Goal: Task Accomplishment & Management: Complete application form

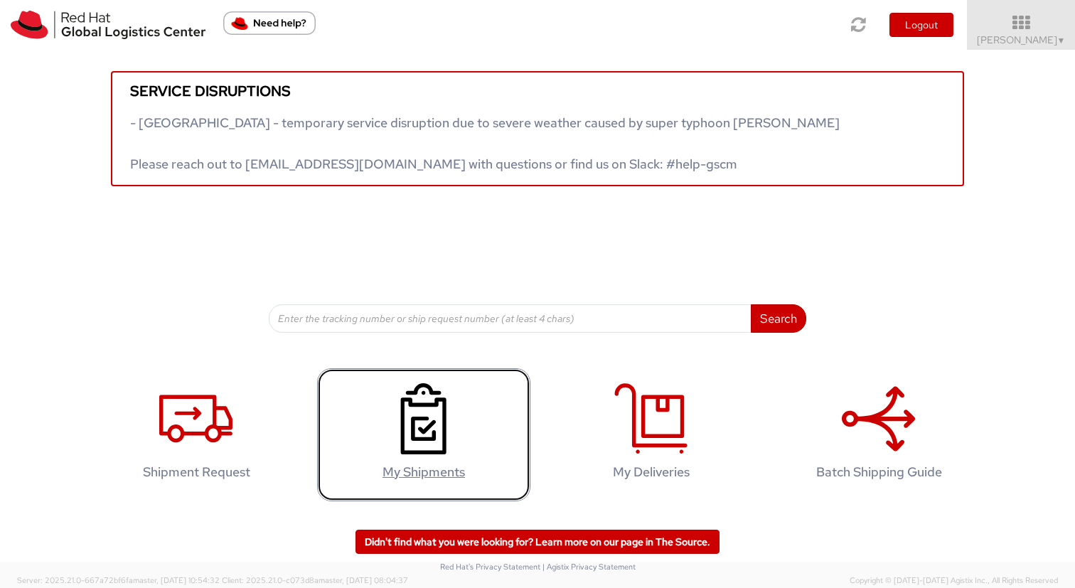
click at [398, 373] on link "My Shipments" at bounding box center [423, 434] width 213 height 133
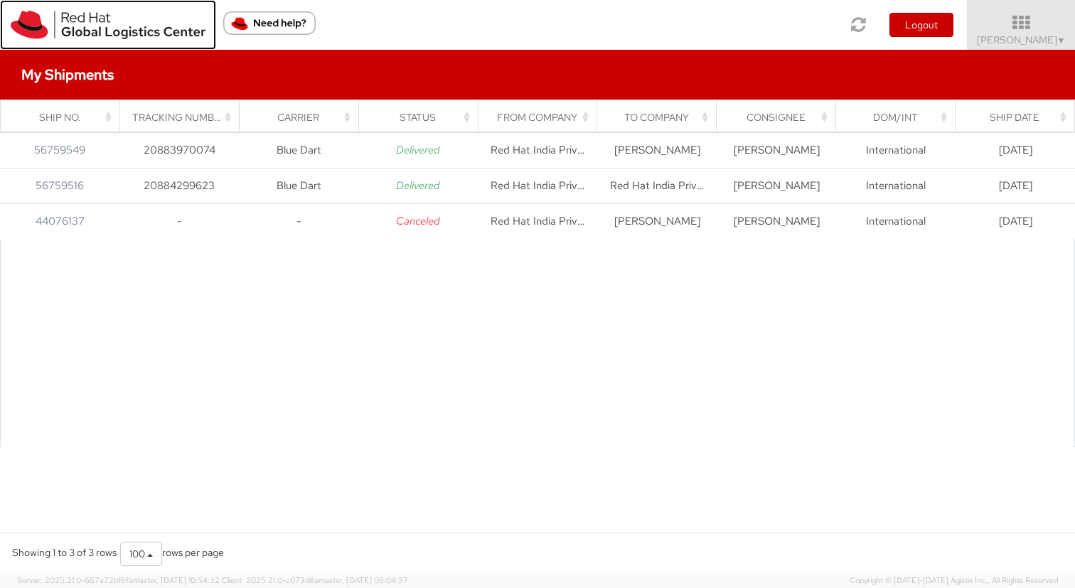
click at [97, 29] on img at bounding box center [108, 25] width 195 height 28
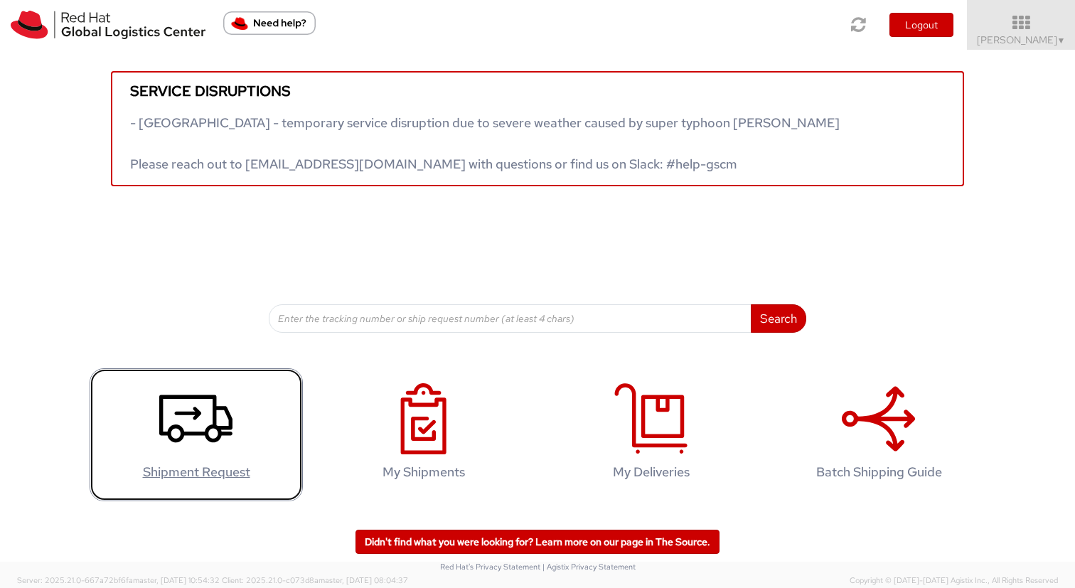
click at [189, 405] on icon at bounding box center [195, 418] width 73 height 71
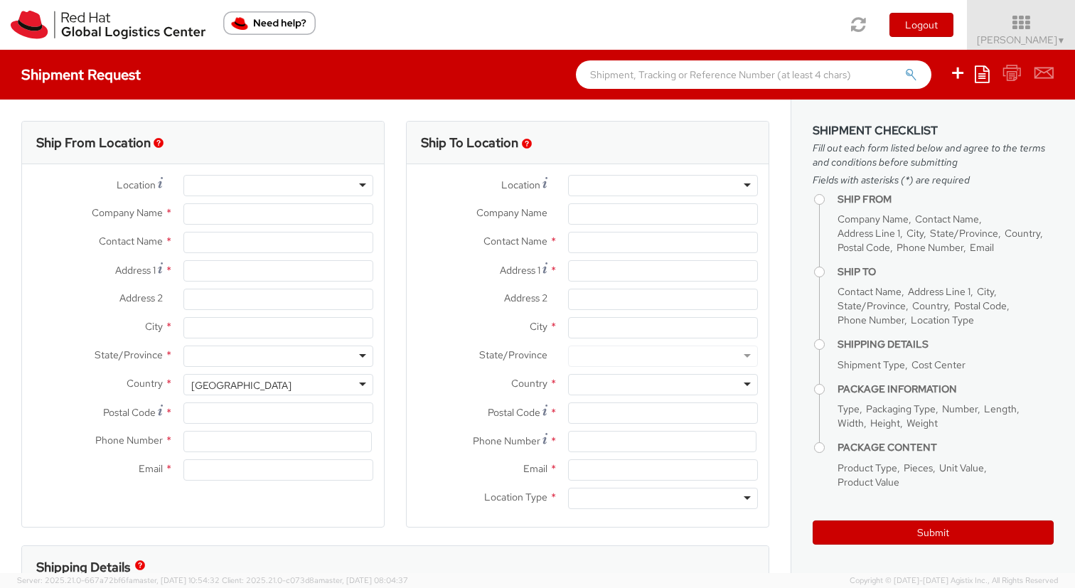
click at [297, 187] on div at bounding box center [279, 185] width 190 height 21
select select
select select "811"
type input "[GEOGRAPHIC_DATA]"
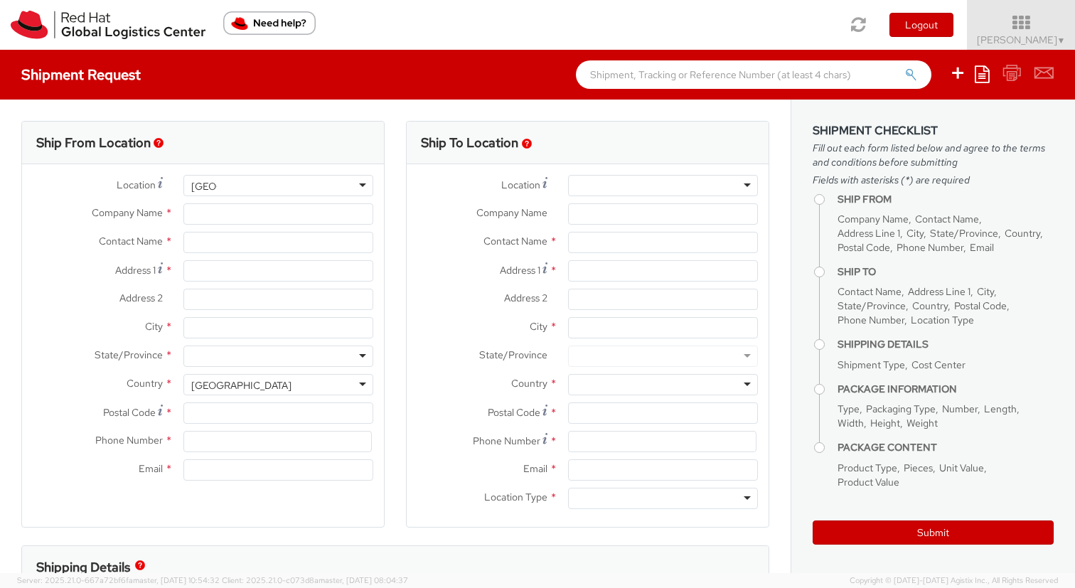
type input "Red Hat"
type input "[PERSON_NAME]"
type input "[EMAIL_ADDRESS][DOMAIN_NAME]"
click at [287, 186] on div "RH - Remote" at bounding box center [279, 185] width 190 height 21
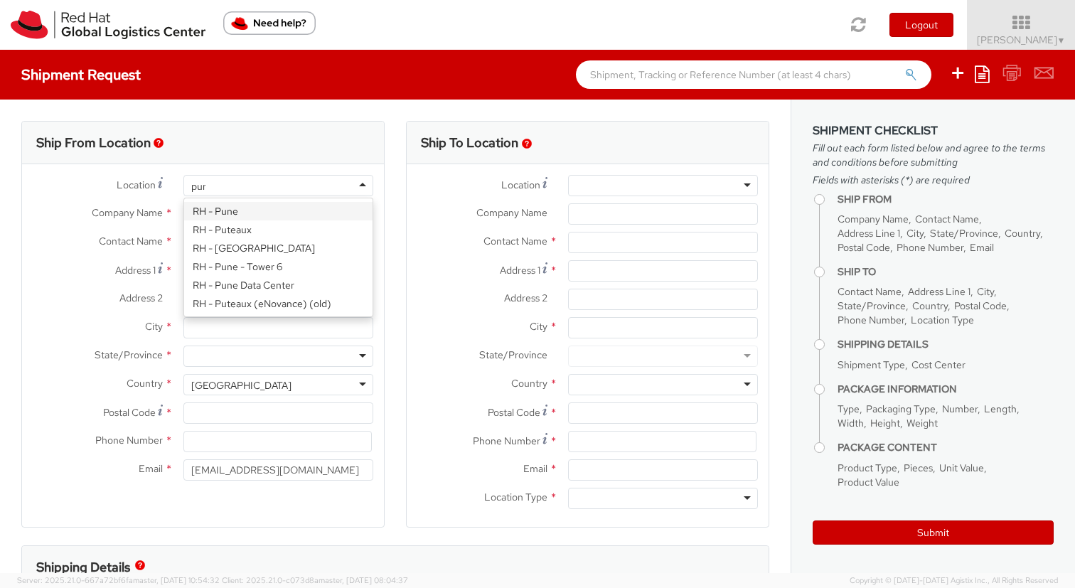
type input "[GEOGRAPHIC_DATA]"
type input "Red Hat India Private Limited"
type input "Tower-X Level 1, [GEOGRAPHIC_DATA]"
type input "[GEOGRAPHIC_DATA], [GEOGRAPHIC_DATA]"
type input "[GEOGRAPHIC_DATA]"
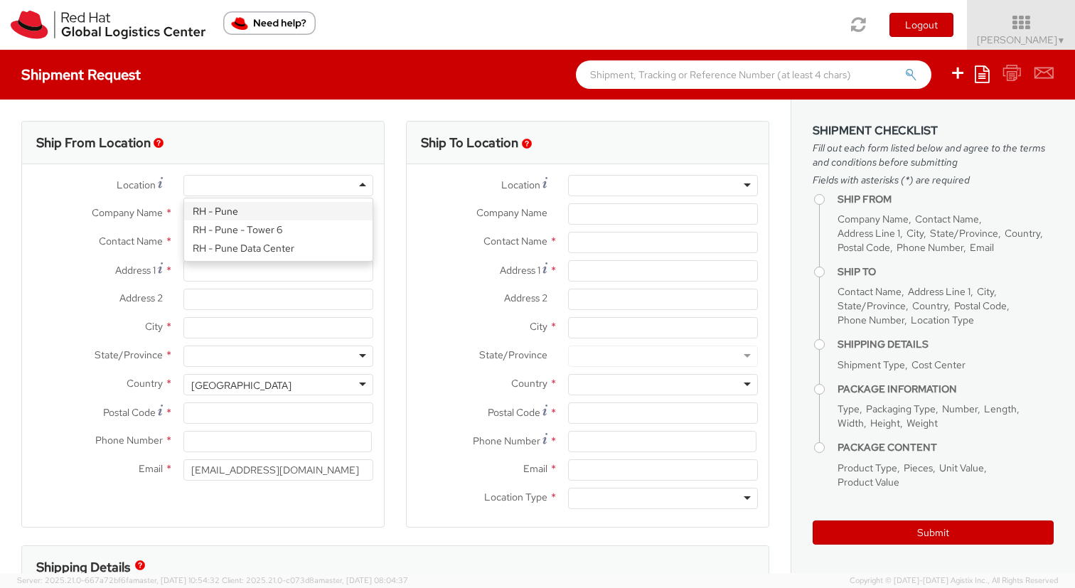
type input "411013"
type input "2066817173"
select select "CM"
select select "KGS"
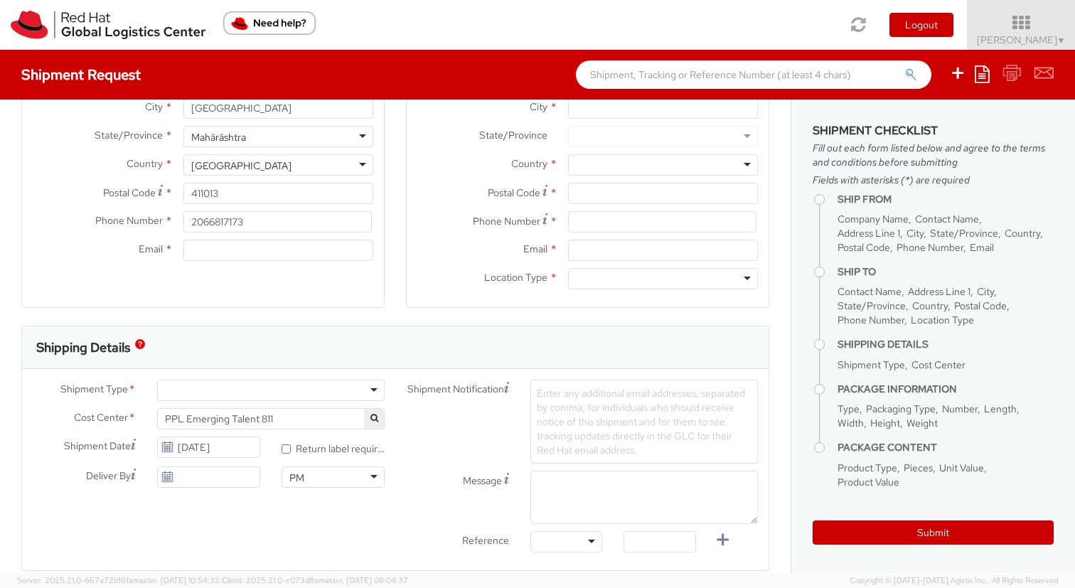
scroll to position [228, 0]
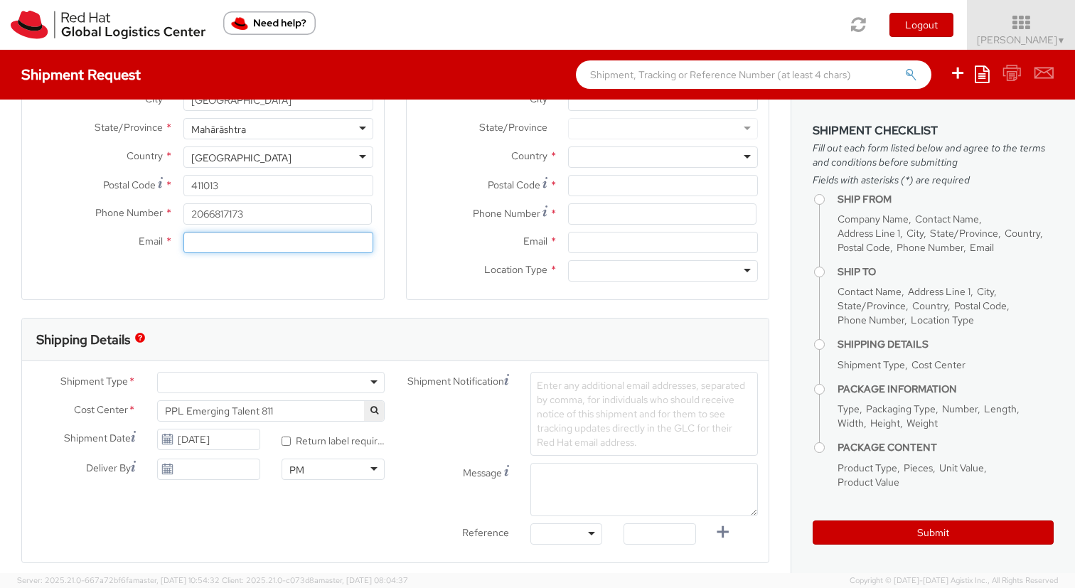
click at [321, 246] on input "Email *" at bounding box center [279, 242] width 190 height 21
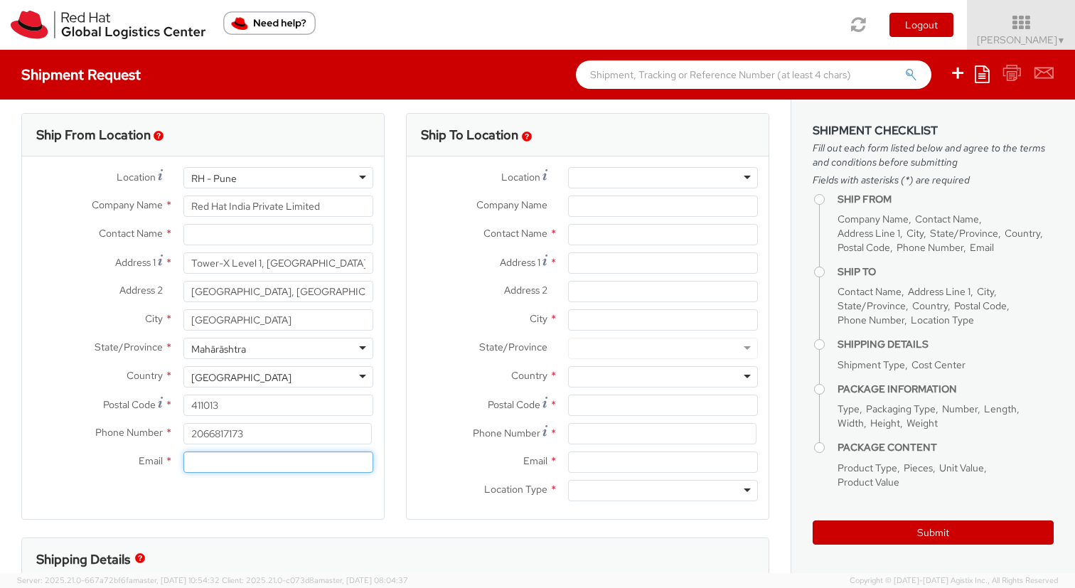
scroll to position [7, 0]
click at [319, 243] on input "text" at bounding box center [279, 235] width 190 height 21
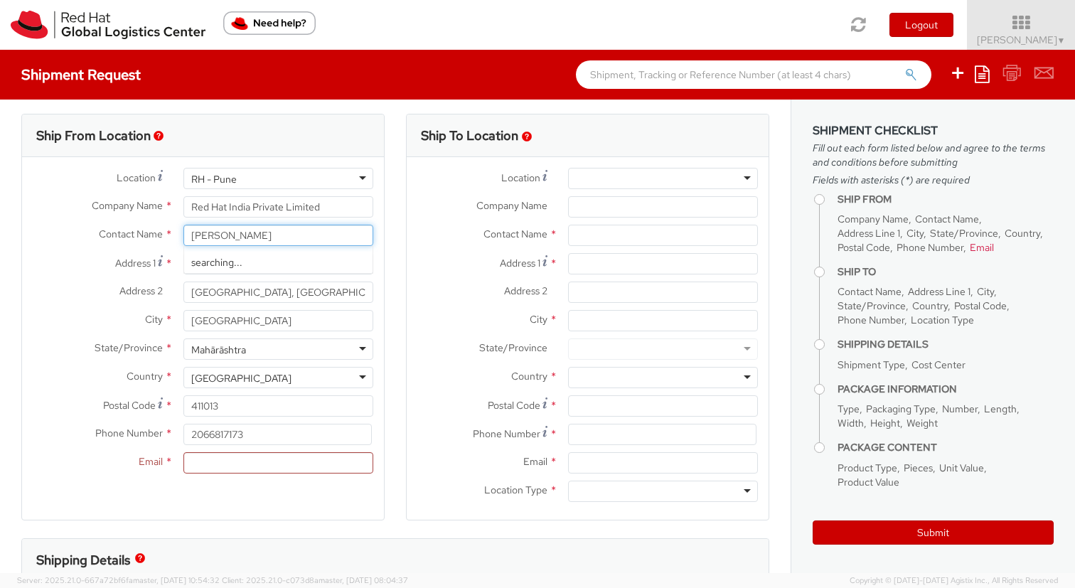
type input "[PERSON_NAME]"
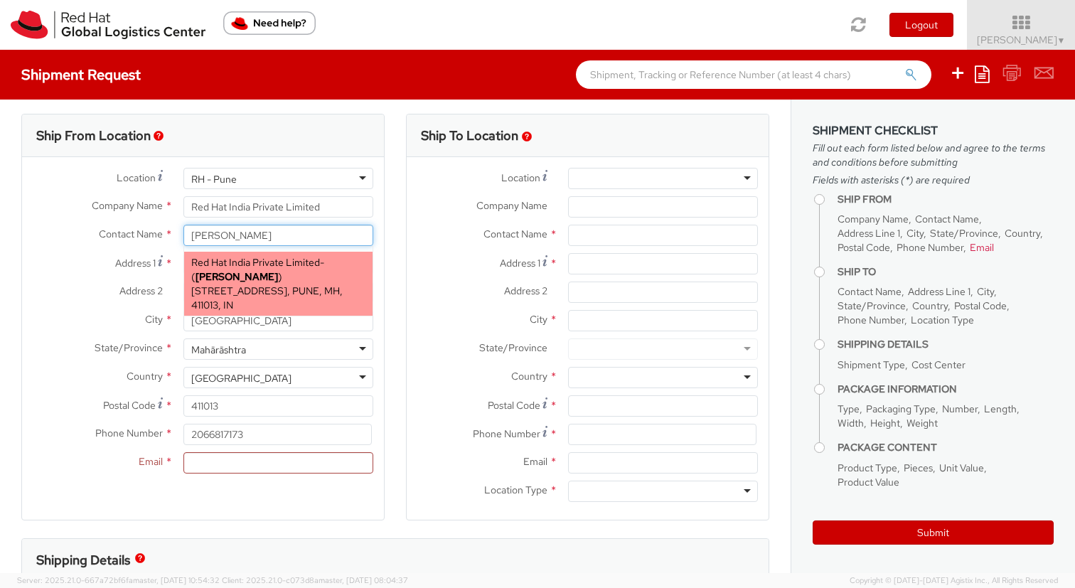
click at [328, 290] on span "[STREET_ADDRESS], PUNE, MH, 411013, IN" at bounding box center [266, 298] width 151 height 27
type input "[STREET_ADDRESS]"
type input "[EMAIL_ADDRESS][DOMAIN_NAME]"
select select
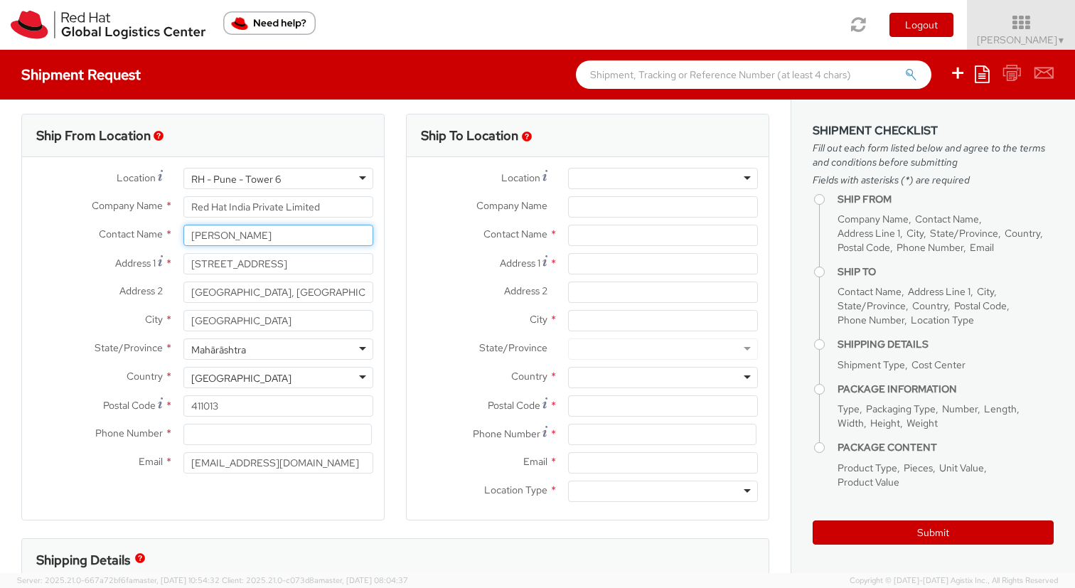
type input "[PERSON_NAME]"
click at [335, 429] on input at bounding box center [278, 434] width 188 height 21
paste input "9767477474"
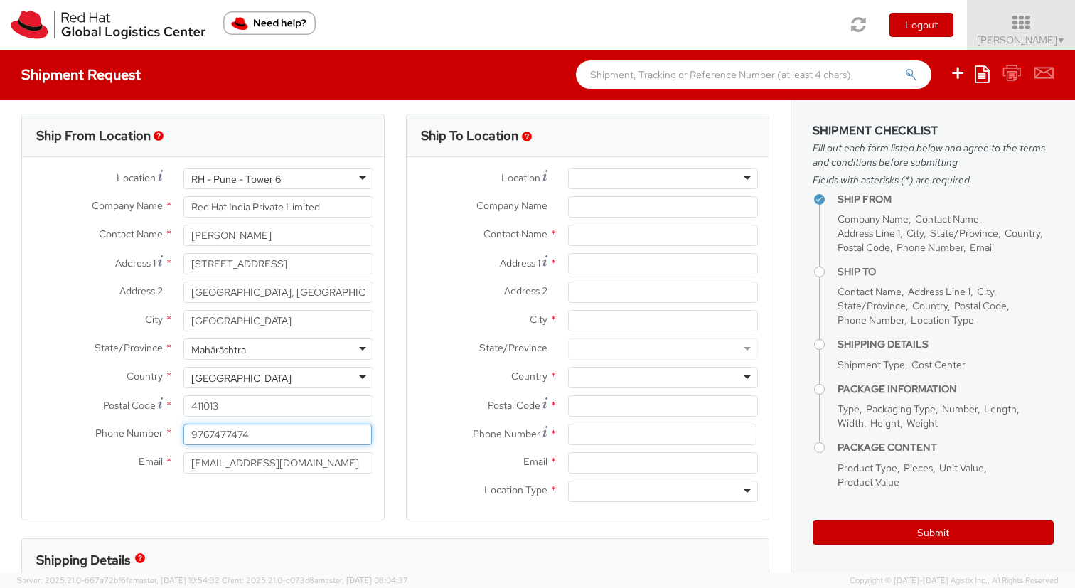
type input "9767477474"
click at [639, 171] on div at bounding box center [663, 178] width 190 height 21
type input "bangalo"
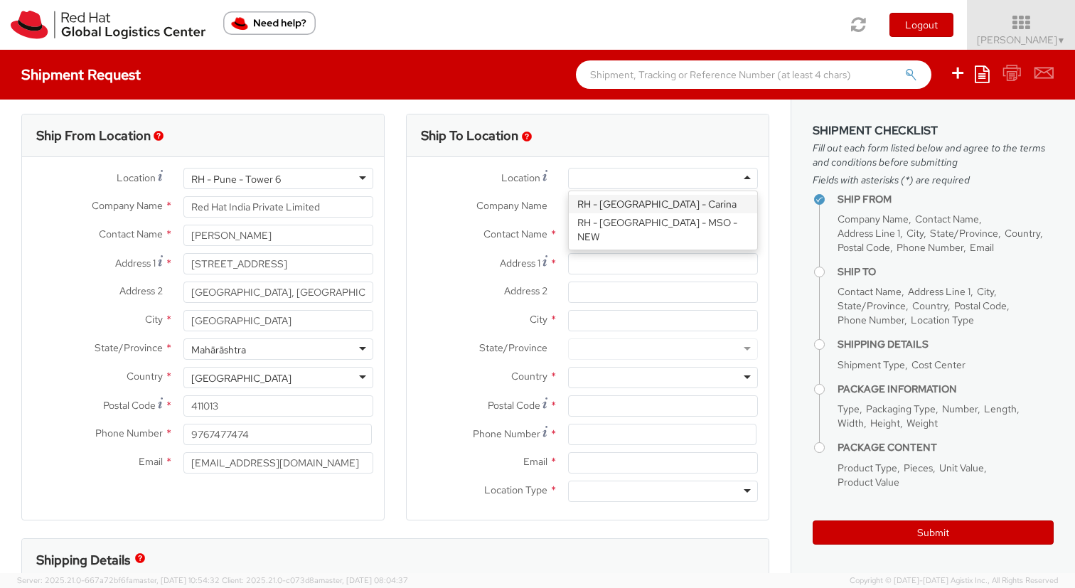
type input "Red Hat India Private Limited"
type input "Bagmane [GEOGRAPHIC_DATA]"
type input "FL 10, [GEOGRAPHIC_DATA], [GEOGRAPHIC_DATA]"
type input "[GEOGRAPHIC_DATA]"
type input "560037"
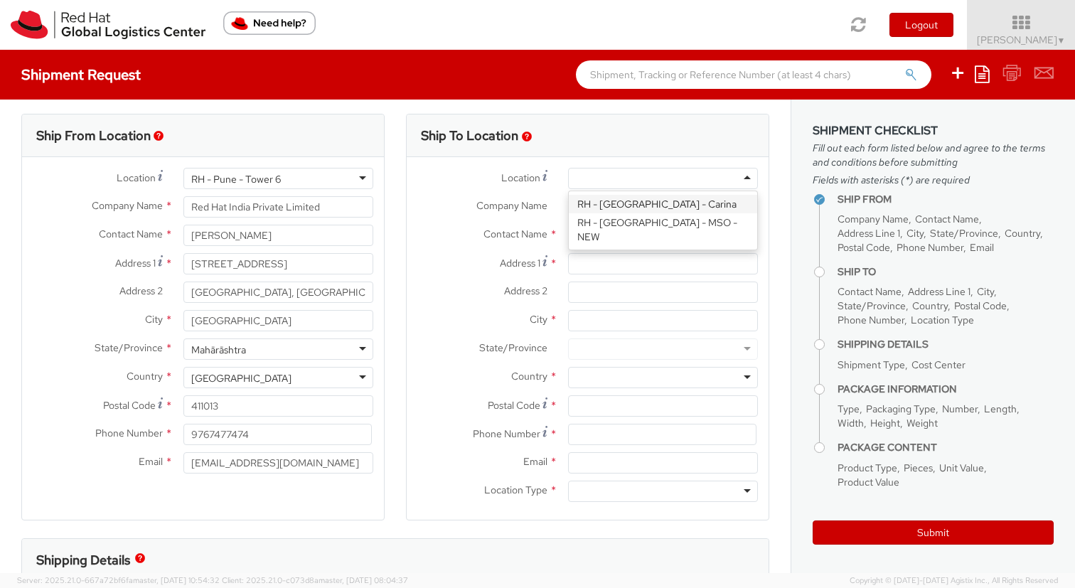
type input "918067935000"
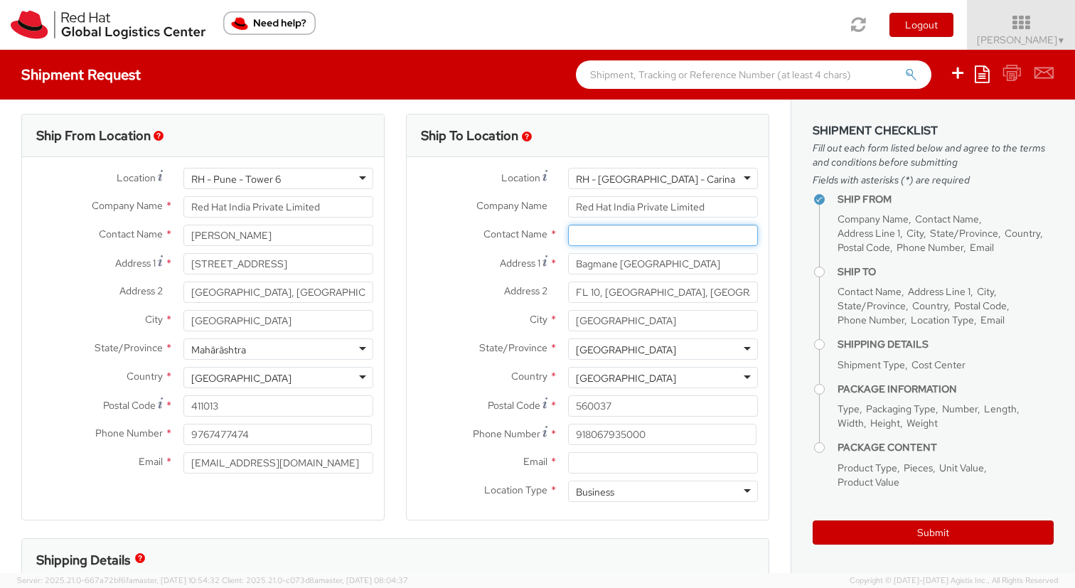
click at [603, 235] on input "text" at bounding box center [663, 235] width 190 height 21
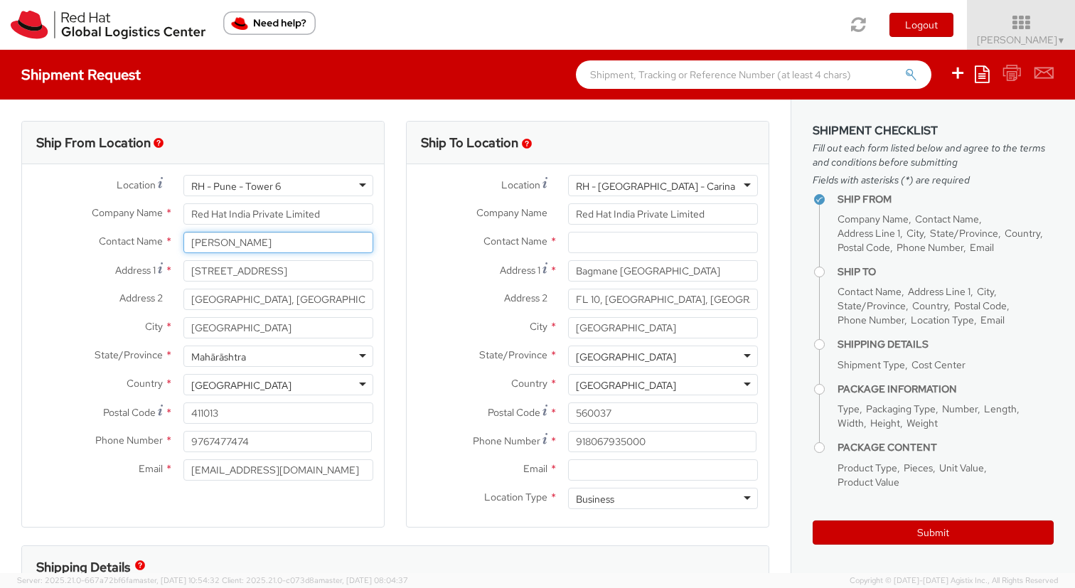
drag, startPoint x: 267, startPoint y: 245, endPoint x: 174, endPoint y: 242, distance: 92.5
click at [174, 242] on div "[PERSON_NAME] [PERSON_NAME] Red Hat India Private Limited - ( [PERSON_NAME] ) […" at bounding box center [278, 242] width 211 height 21
type input "[PERSON_NAME]"
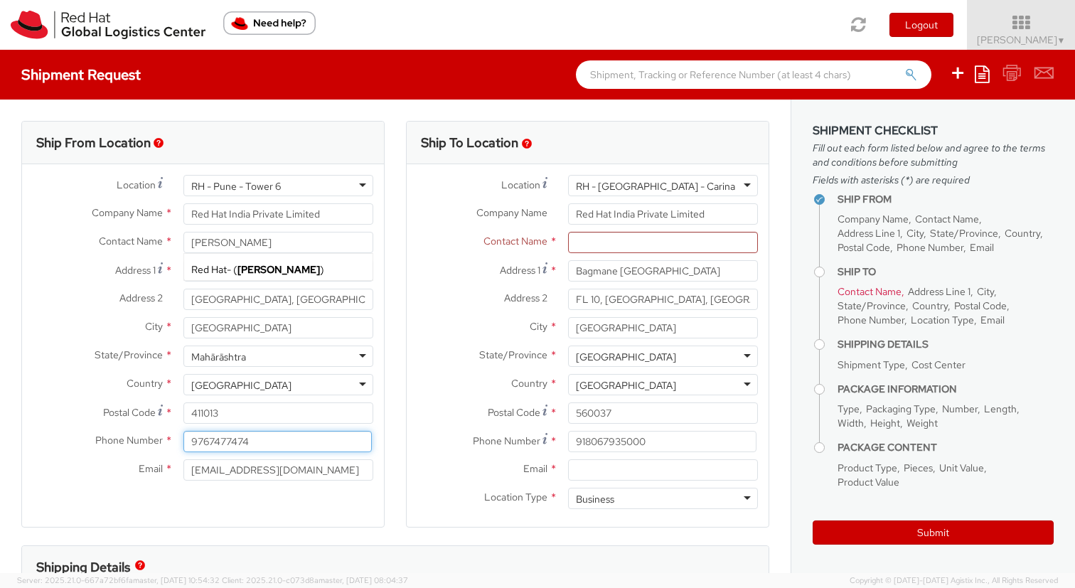
click at [218, 442] on input "9767477474" at bounding box center [278, 441] width 188 height 21
type input "9664342904"
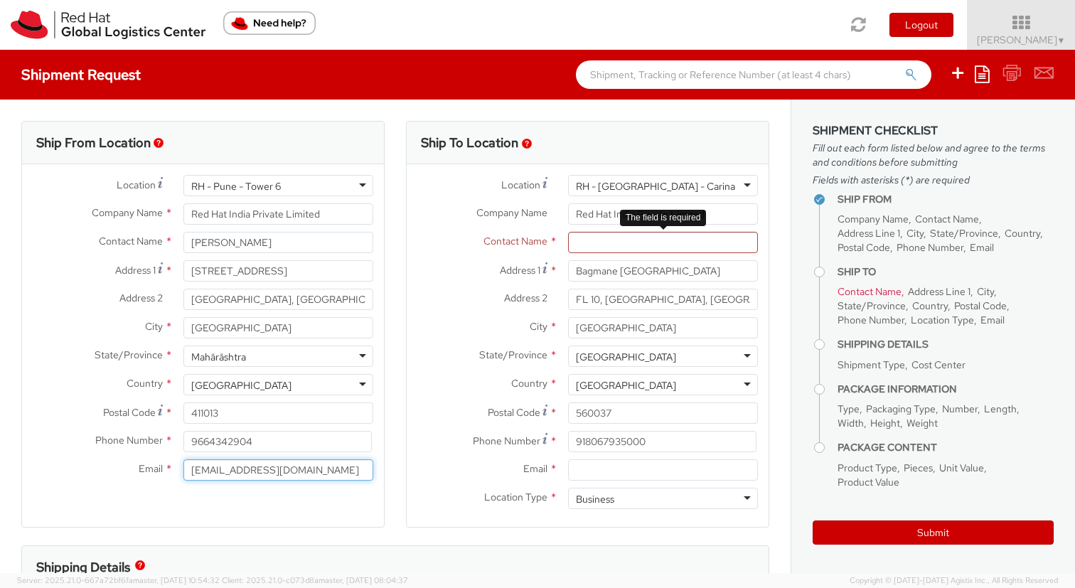
type input "[EMAIL_ADDRESS][DOMAIN_NAME]"
click at [672, 235] on input "text" at bounding box center [663, 242] width 190 height 21
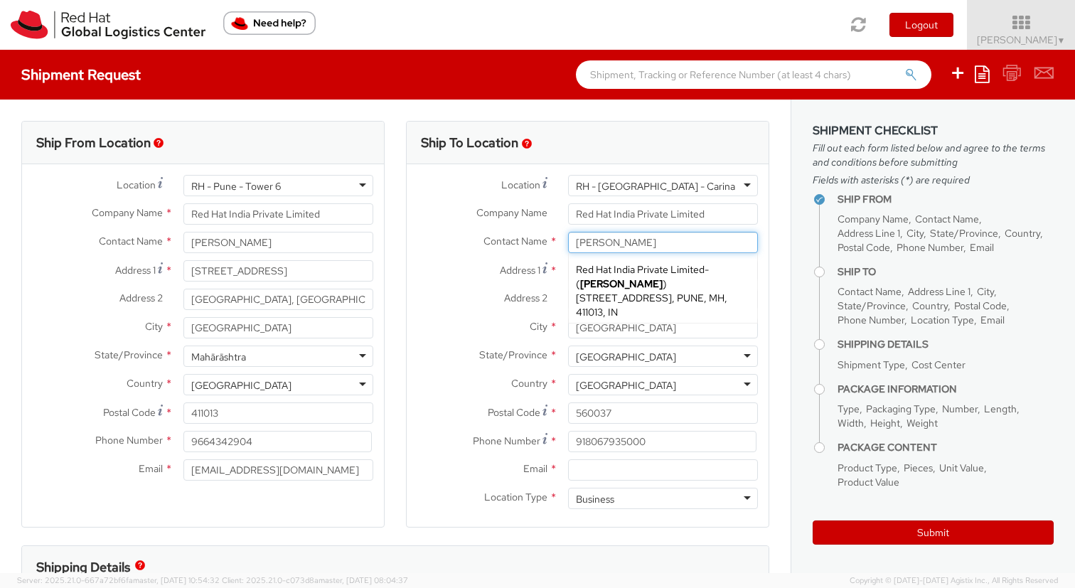
type input "[PERSON_NAME]"
click at [651, 479] on input "Email *" at bounding box center [663, 469] width 190 height 21
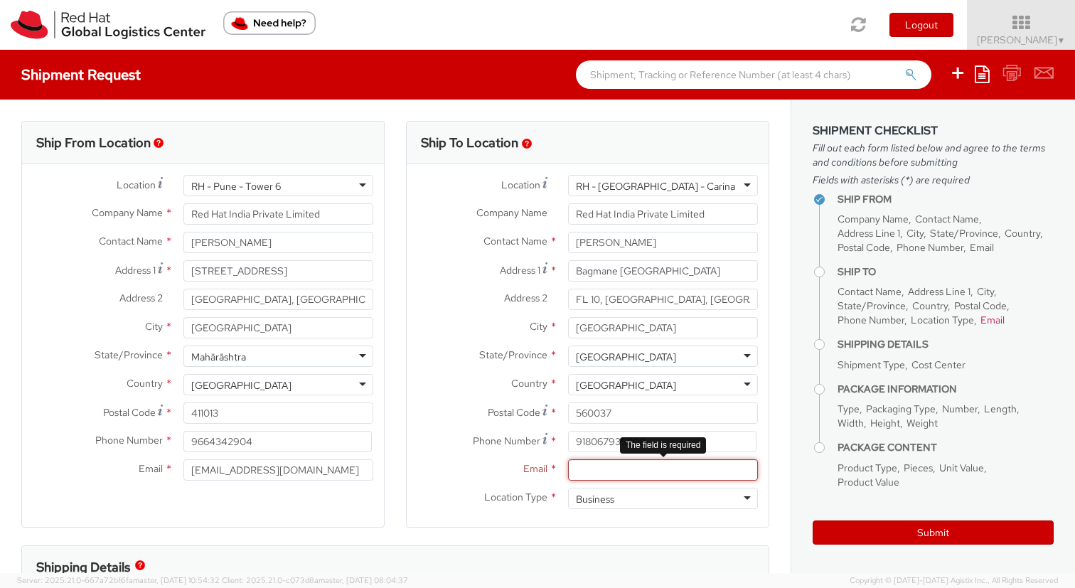
click at [634, 478] on input "Email *" at bounding box center [663, 469] width 190 height 21
paste input "[EMAIL_ADDRESS][DOMAIN_NAME]"
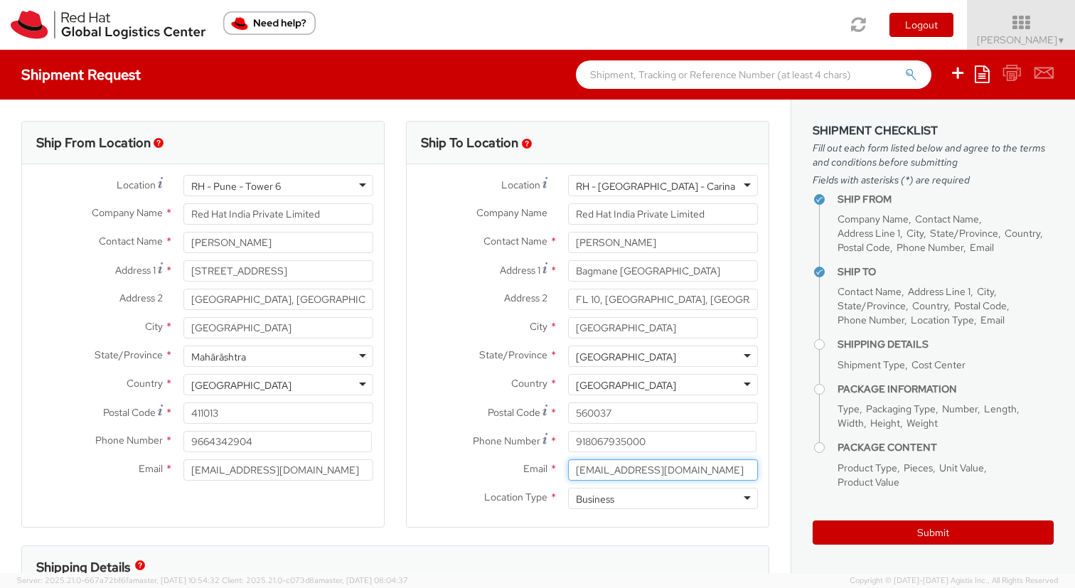
type input "[EMAIL_ADDRESS][DOMAIN_NAME]"
click at [469, 473] on label "Email *" at bounding box center [482, 468] width 151 height 18
click at [568, 473] on input "[EMAIL_ADDRESS][DOMAIN_NAME]" at bounding box center [663, 469] width 190 height 21
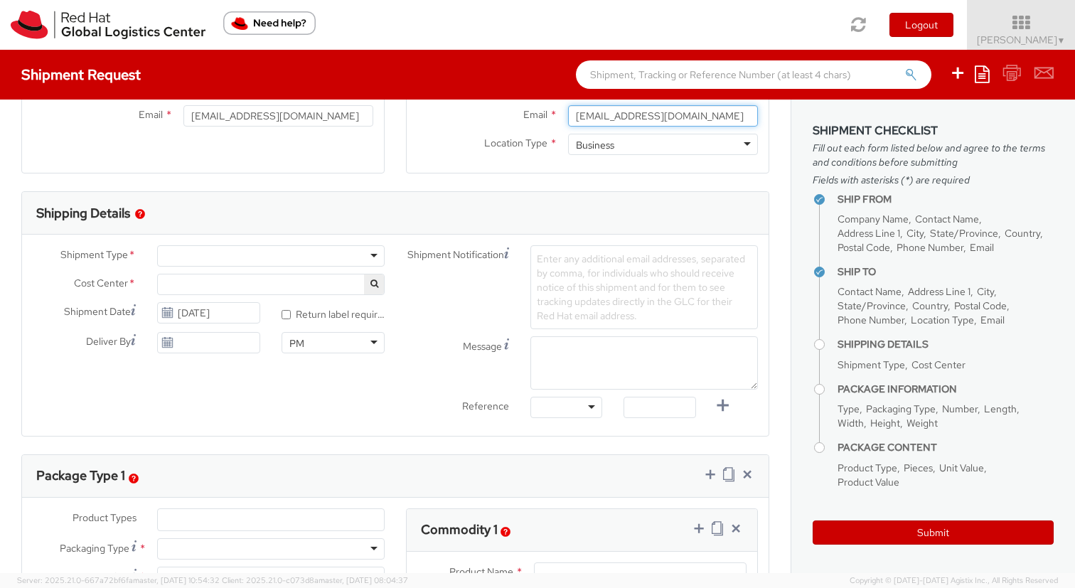
scroll to position [358, 0]
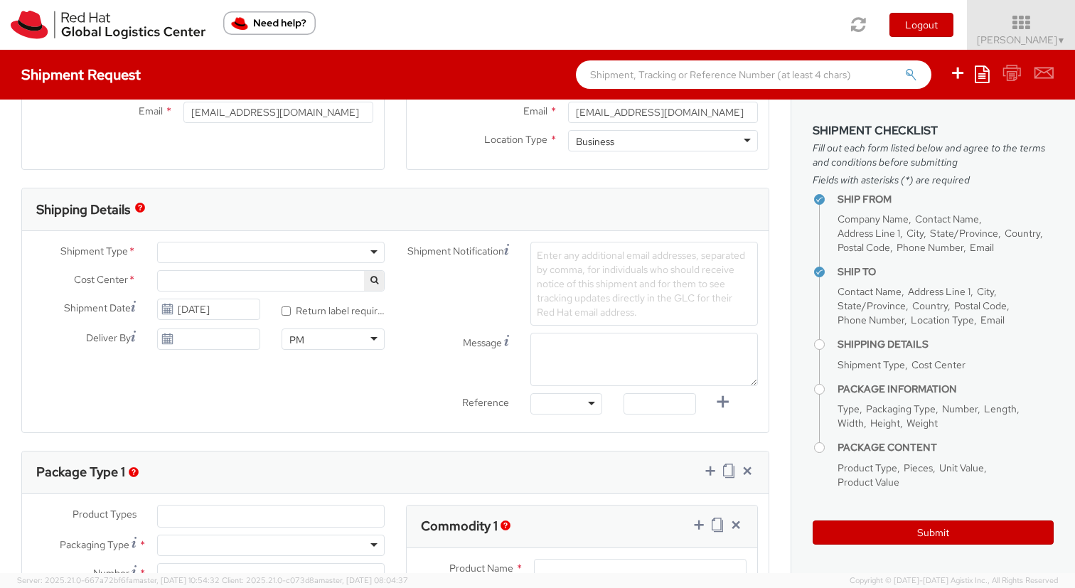
click at [280, 257] on div at bounding box center [271, 252] width 228 height 21
select select "811"
click at [169, 341] on icon at bounding box center [167, 339] width 12 height 11
click at [170, 341] on icon at bounding box center [167, 339] width 12 height 11
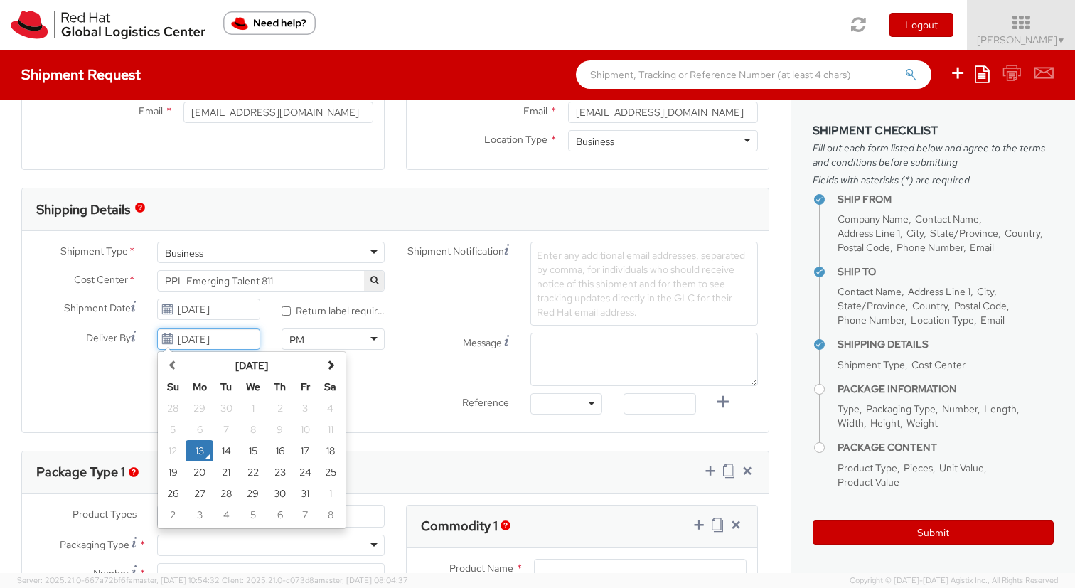
click at [201, 341] on input "[DATE]" at bounding box center [208, 339] width 103 height 21
click at [277, 452] on td "16" at bounding box center [280, 450] width 26 height 21
type input "[DATE]"
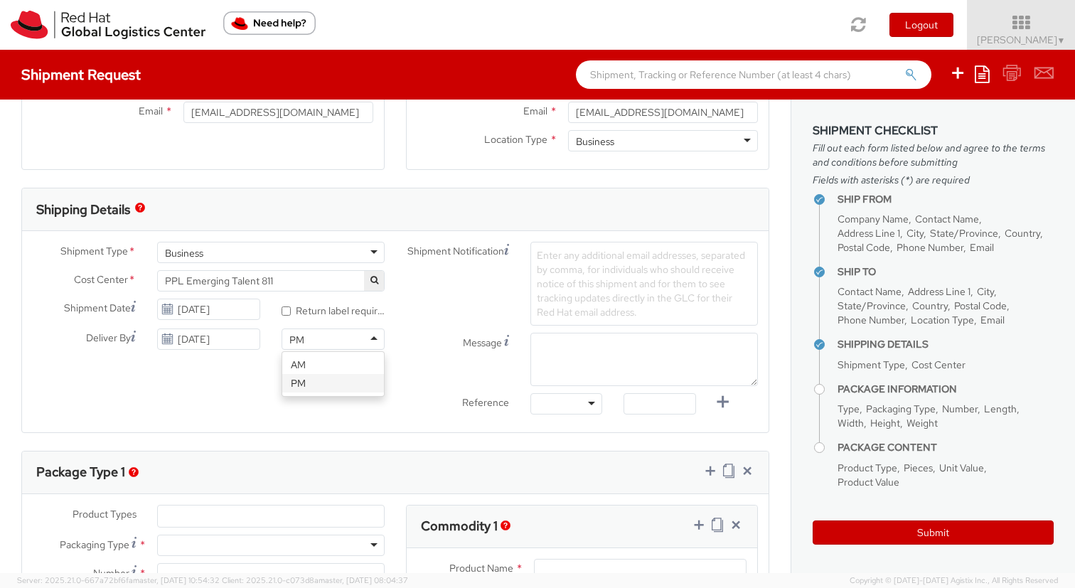
click at [320, 337] on div "PM" at bounding box center [333, 339] width 103 height 21
click at [247, 365] on div "Shipment Type * Business Business Batch Business Cost Center * PPL Emerging Tal…" at bounding box center [395, 332] width 747 height 180
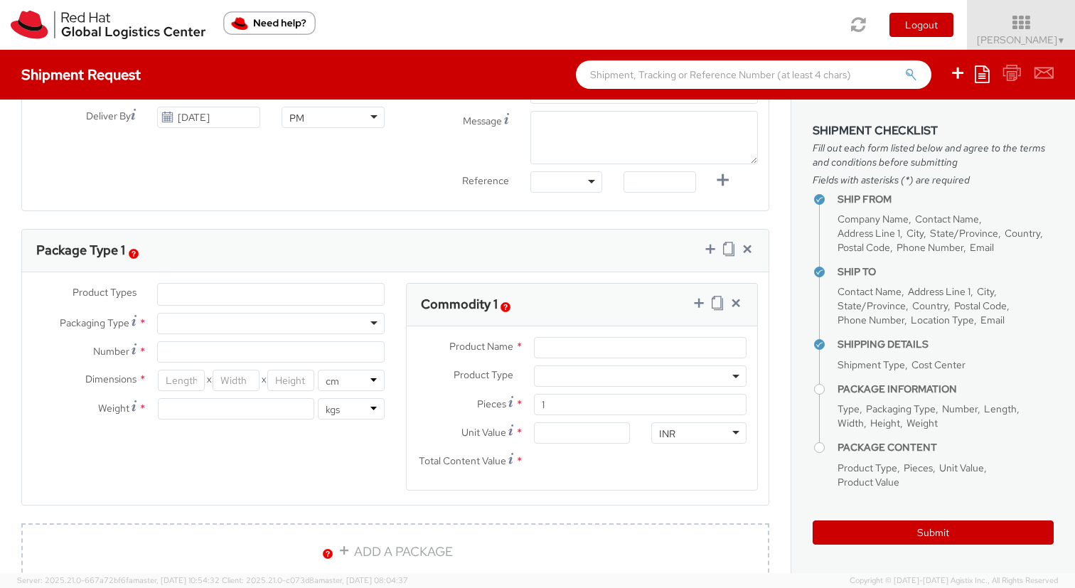
scroll to position [581, 0]
click at [233, 330] on div at bounding box center [271, 322] width 228 height 21
click at [243, 325] on div "Your Packaging" at bounding box center [271, 322] width 228 height 21
type input "1"
type input "24.13"
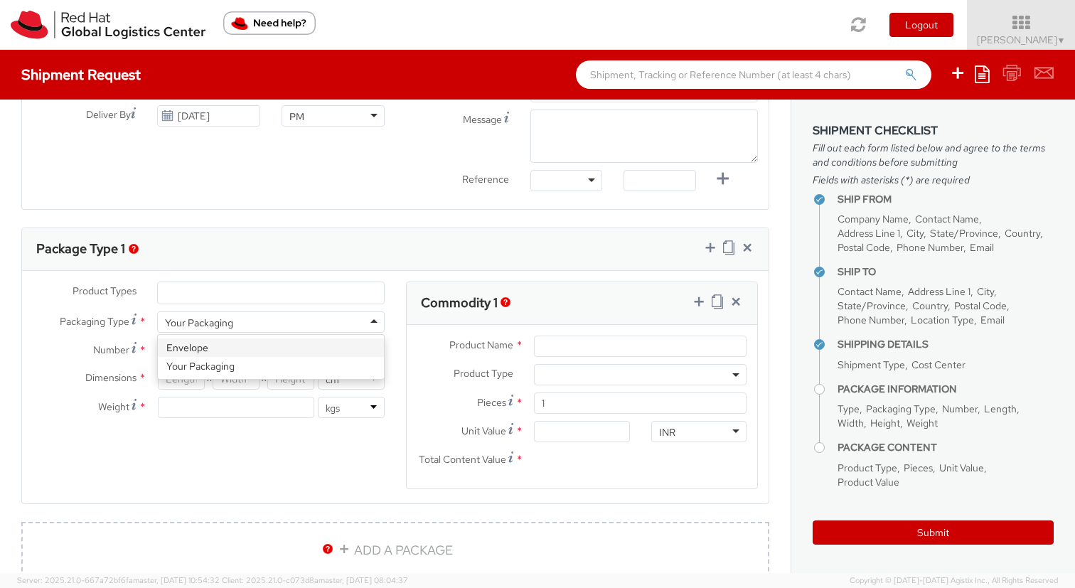
type input "31.75"
type input "0.64"
type input "0.5"
click at [252, 323] on div "Envelope" at bounding box center [271, 322] width 228 height 21
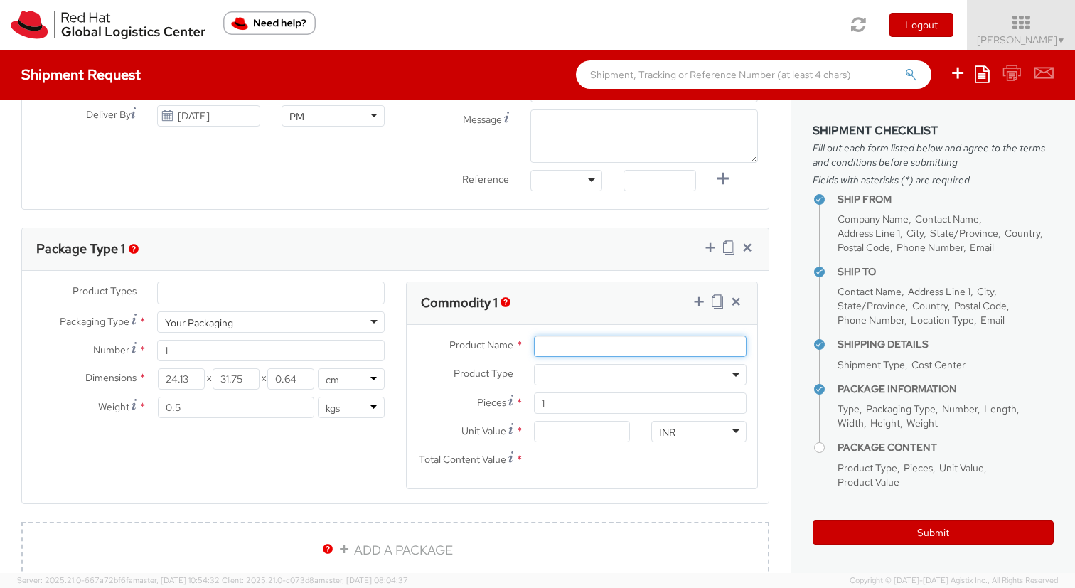
click at [555, 339] on input "Product Name *" at bounding box center [640, 346] width 213 height 21
type input "S"
type input "ET Stickers (50), Notebooks (100), Pullup Banner and stand"
click at [556, 371] on span at bounding box center [640, 374] width 213 height 21
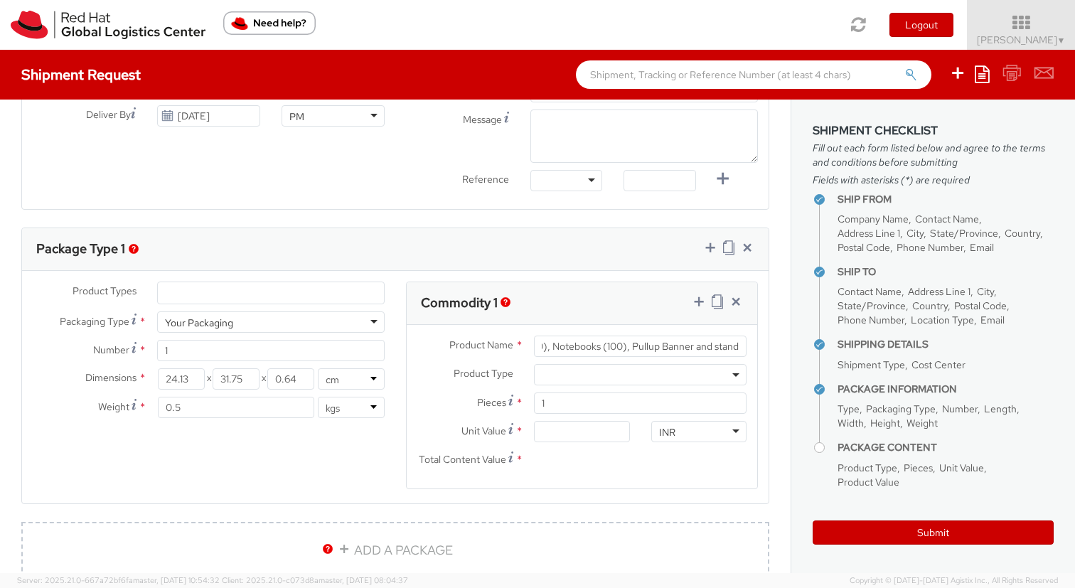
scroll to position [0, 0]
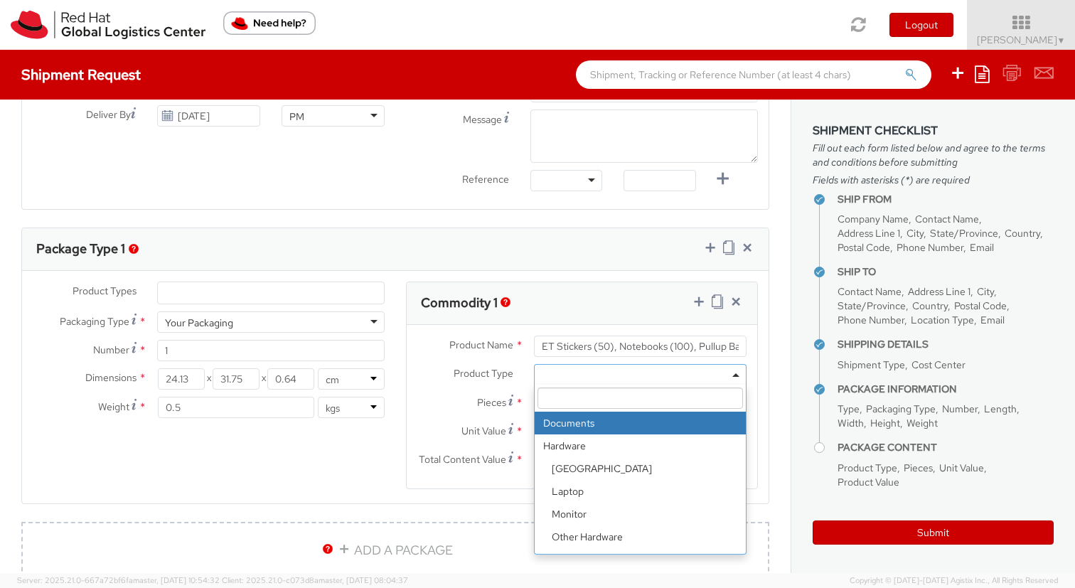
click at [491, 368] on span "Product Type" at bounding box center [484, 373] width 60 height 13
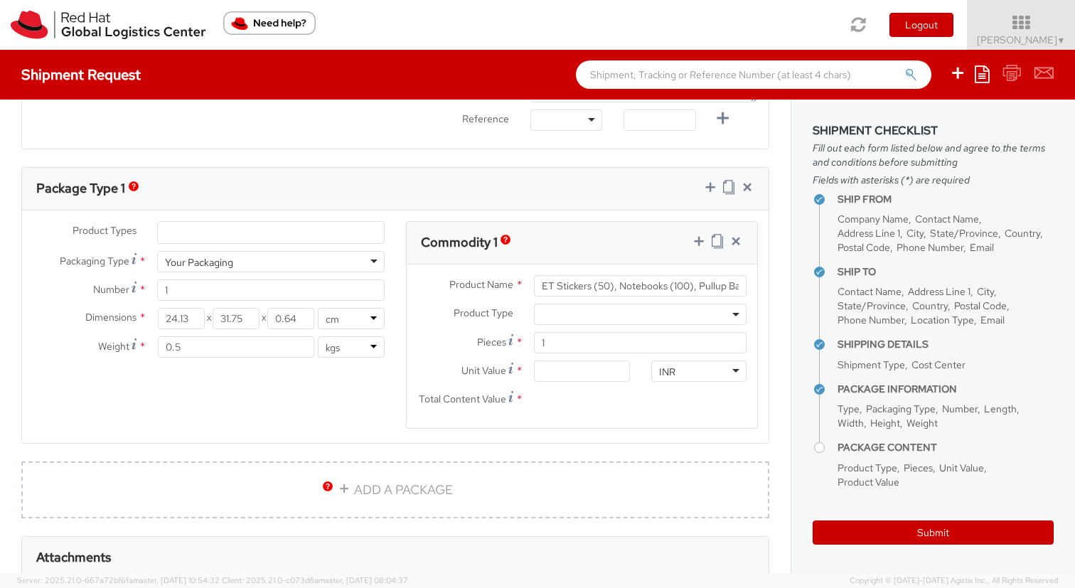
scroll to position [644, 0]
click at [565, 377] on input "Unit Value Valuation is the price paid or payable. For procured items, the valu…" at bounding box center [581, 368] width 95 height 21
click at [573, 412] on div "Total Content Value *" at bounding box center [524, 401] width 234 height 28
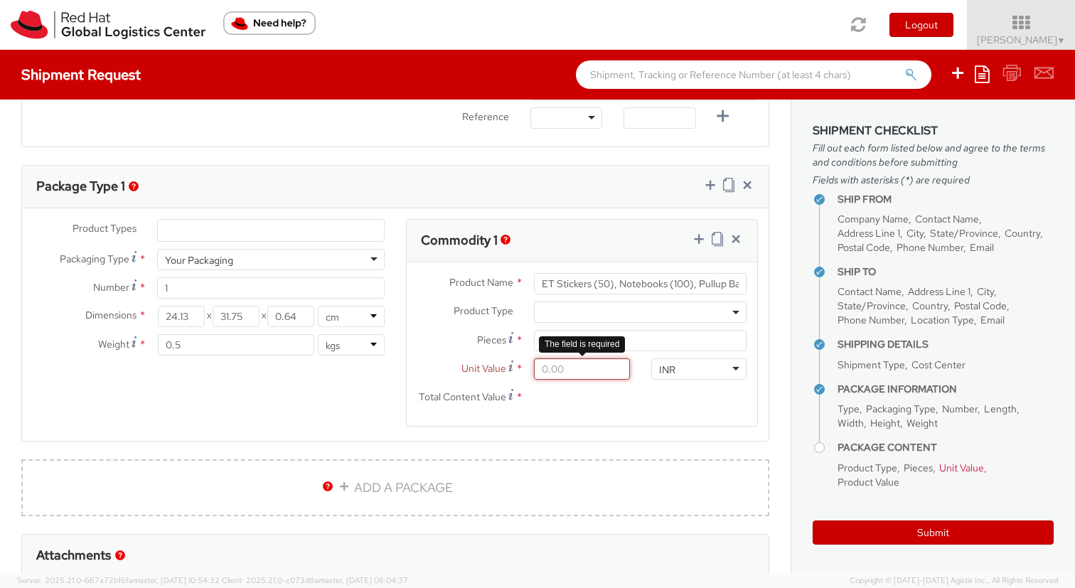
click at [559, 372] on input "Unit Value *" at bounding box center [581, 368] width 95 height 21
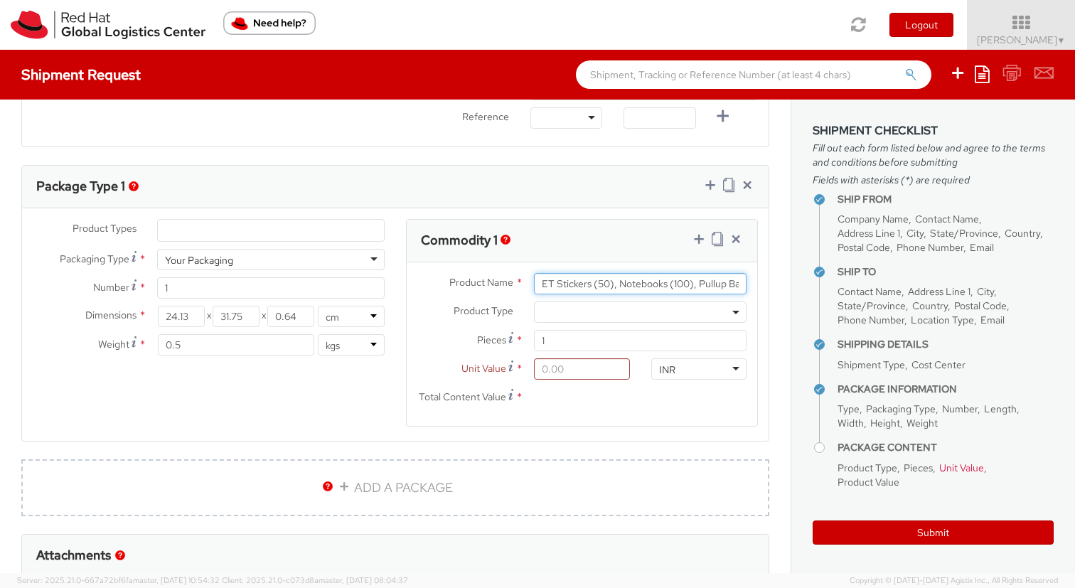
click at [563, 281] on input "ET Stickers (50), Notebooks (100), Pullup Banner and stand" at bounding box center [640, 283] width 213 height 21
drag, startPoint x: 541, startPoint y: 283, endPoint x: 774, endPoint y: 290, distance: 233.4
click at [774, 291] on agx-form-section "Package Type 1 Product Types * Documents Docking Station Laptop Monitor Other H…" at bounding box center [396, 312] width 770 height 294
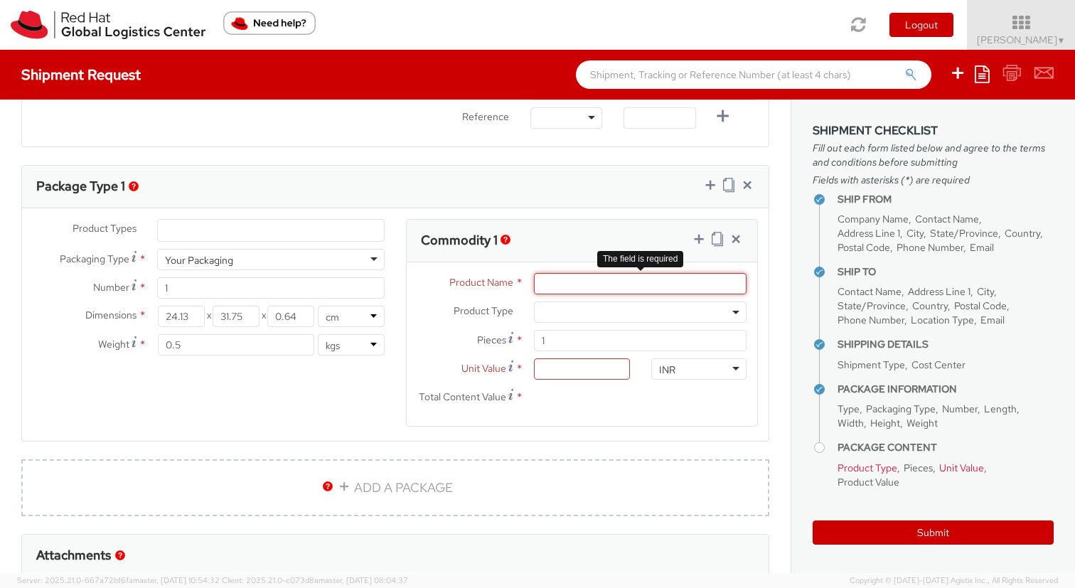
paste input "ET Stickers (50), Notebooks (100), Pullup Banner and stand"
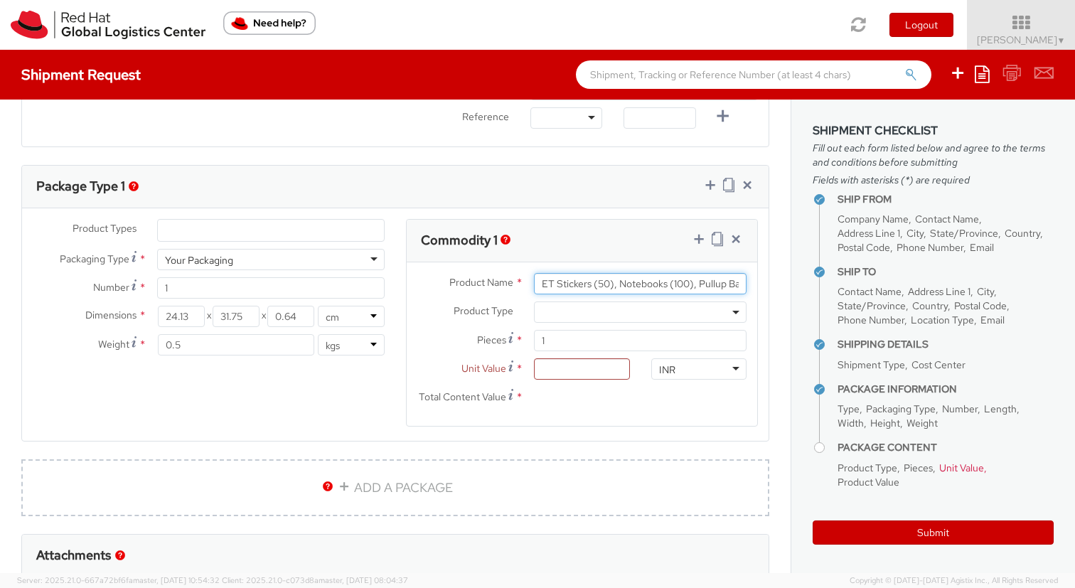
scroll to position [0, 68]
drag, startPoint x: 615, startPoint y: 285, endPoint x: 824, endPoint y: 332, distance: 214.5
click at [824, 331] on div "Ship From Location Location * [GEOGRAPHIC_DATA] - [GEOGRAPHIC_DATA] 6 [GEOGRAPH…" at bounding box center [537, 337] width 1075 height 474
type input "ET Stickers (50)"
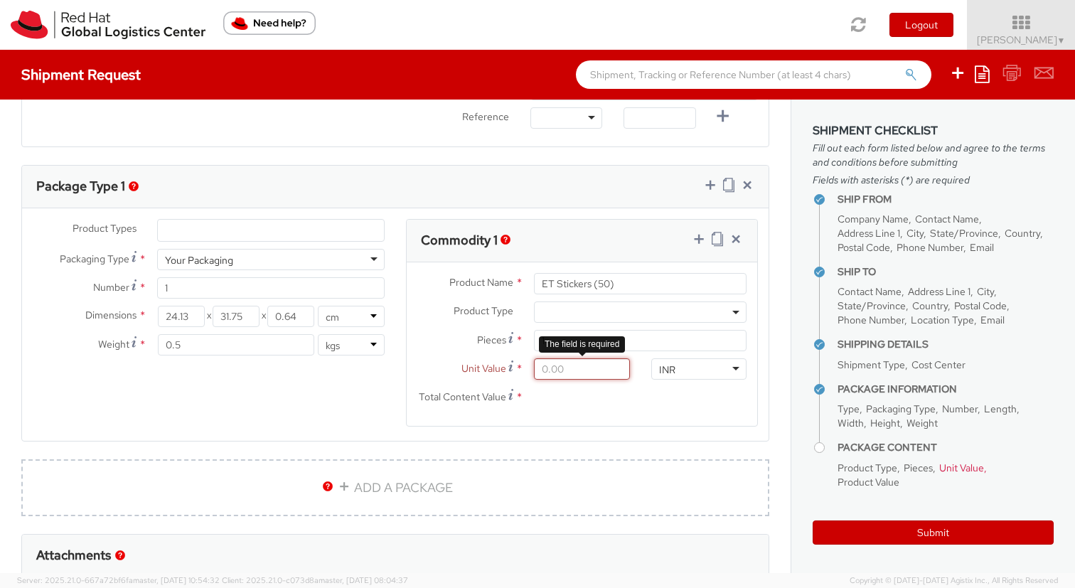
click at [600, 372] on input "Unit Value *" at bounding box center [581, 368] width 95 height 21
type input "5.00"
type input "50.00"
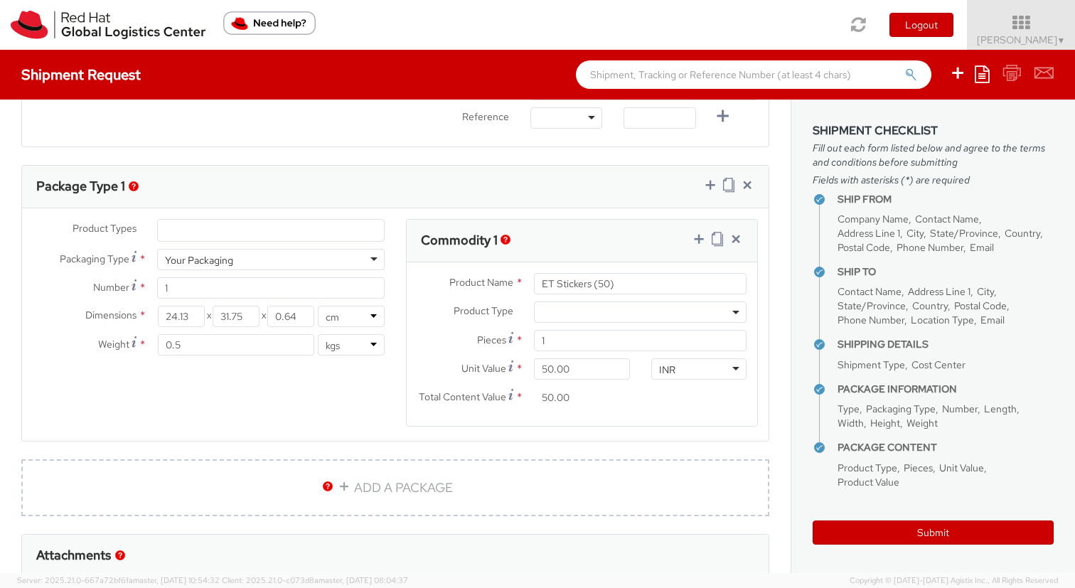
click at [630, 447] on agx-form-section "Package Type 1 Product Types * Documents Docking Station Laptop Monitor Other H…" at bounding box center [396, 312] width 770 height 294
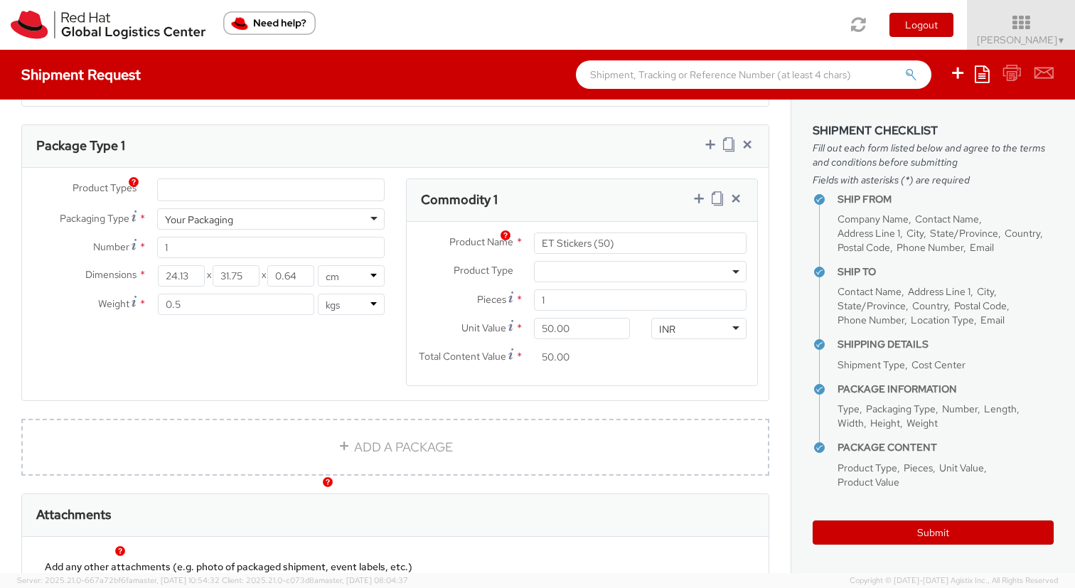
scroll to position [688, 0]
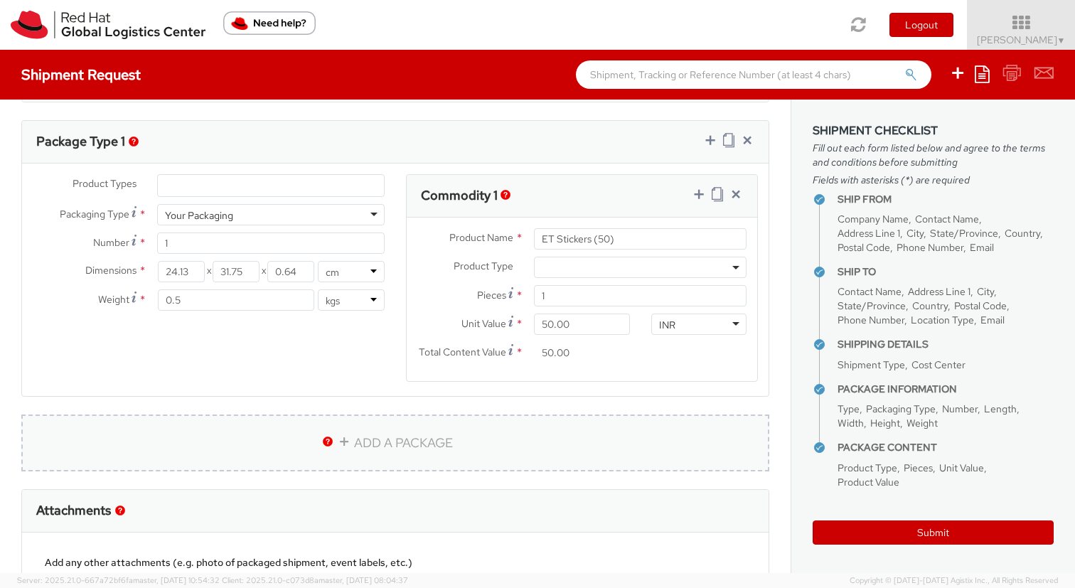
click at [389, 434] on link "ADD A PACKAGE" at bounding box center [395, 443] width 748 height 57
select select
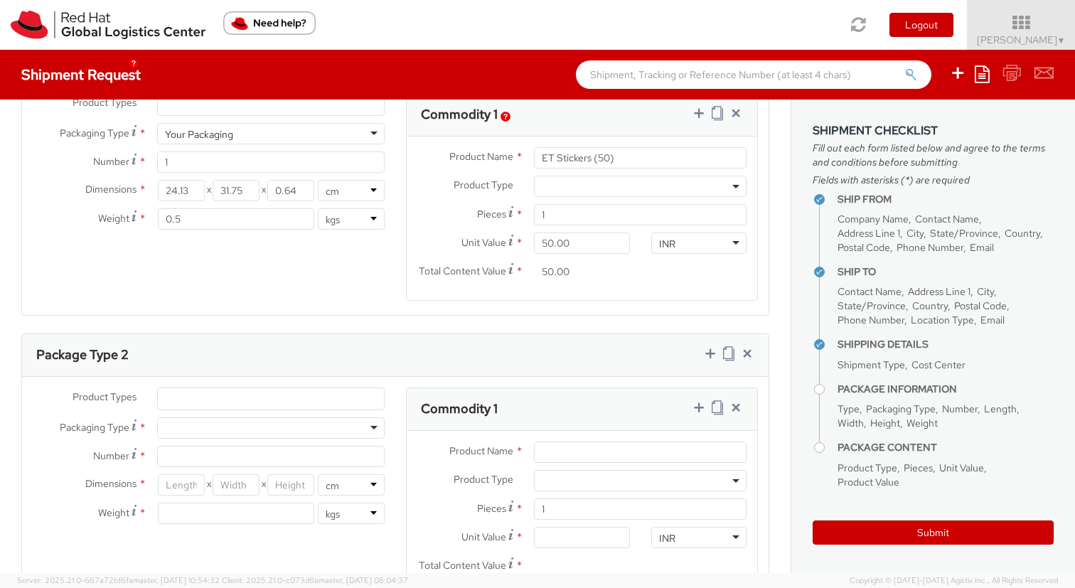
scroll to position [785, 0]
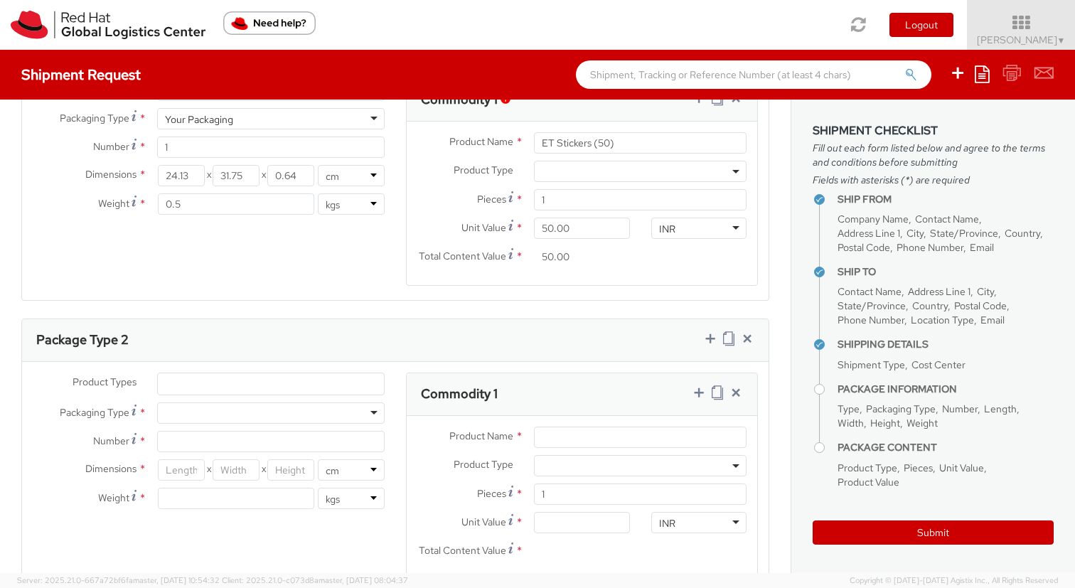
click at [238, 415] on div at bounding box center [271, 413] width 228 height 21
click at [242, 442] on input "Number *" at bounding box center [271, 441] width 228 height 21
type input "1"
click at [545, 437] on input "Product Name *" at bounding box center [640, 437] width 213 height 21
paste input ", Notebooks (100), Pullup Banner and stand"
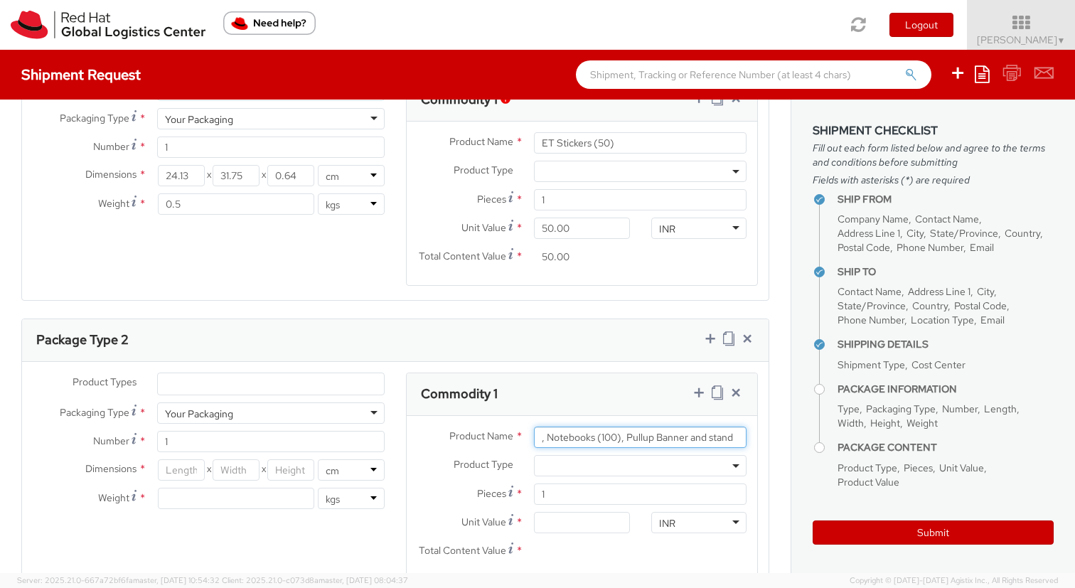
drag, startPoint x: 625, startPoint y: 437, endPoint x: 789, endPoint y: 440, distance: 164.3
click at [789, 440] on div "Ship From Location Location * [GEOGRAPHIC_DATA] - [GEOGRAPHIC_DATA] 6 [GEOGRAPH…" at bounding box center [395, 100] width 791 height 1571
click at [546, 437] on input ", Notebooks (100)" at bounding box center [640, 437] width 213 height 21
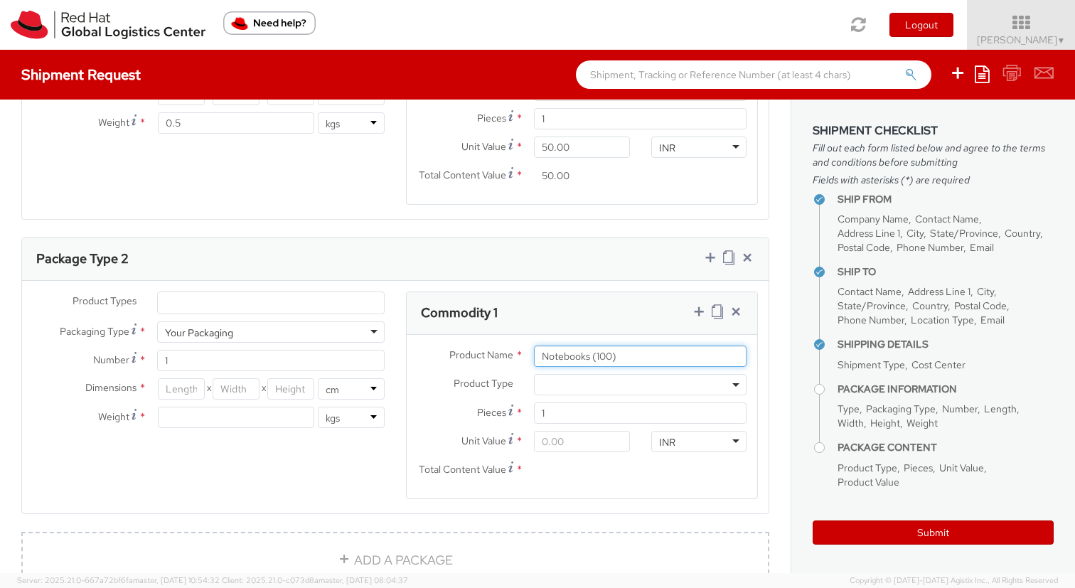
scroll to position [868, 0]
type input "Notebooks (100)"
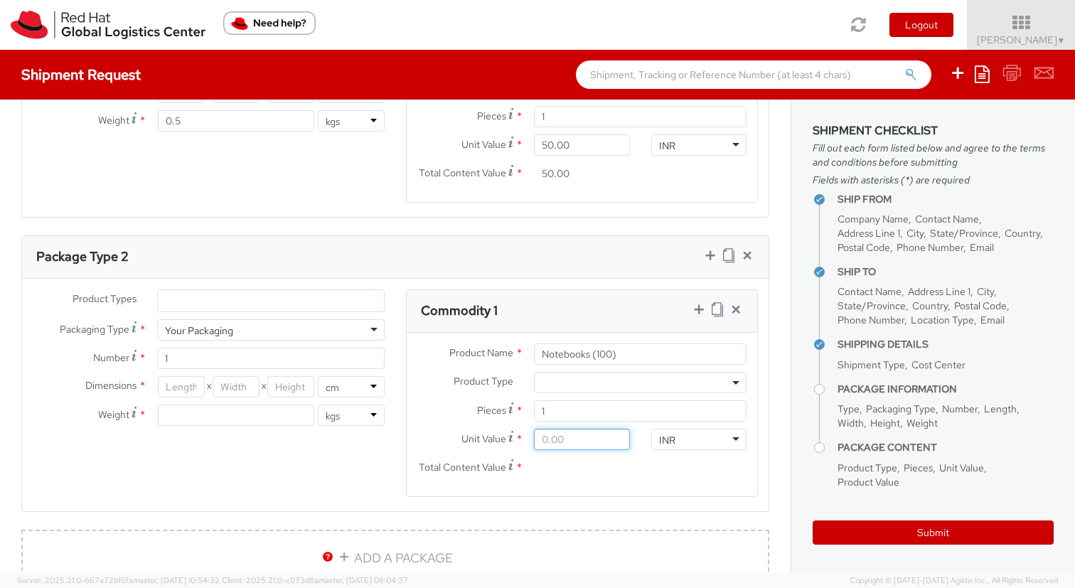
click at [560, 440] on input "Unit Value *" at bounding box center [581, 439] width 95 height 21
type input "1.00"
type input "10.00"
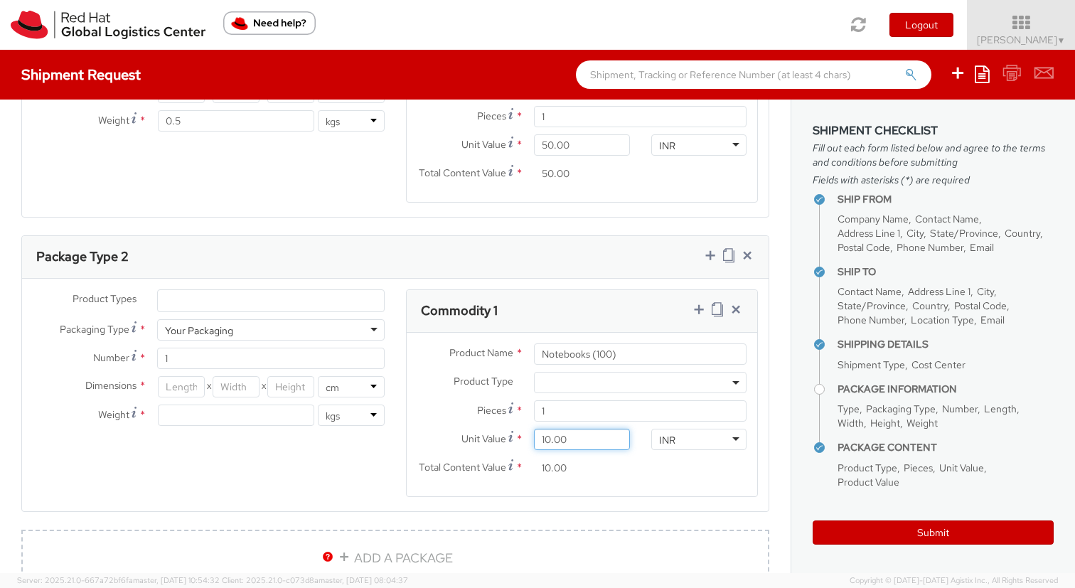
type input "100.00"
click at [330, 484] on div "Product Types * Documents Docking Station Laptop Monitor Other Hardware Server …" at bounding box center [395, 401] width 747 height 225
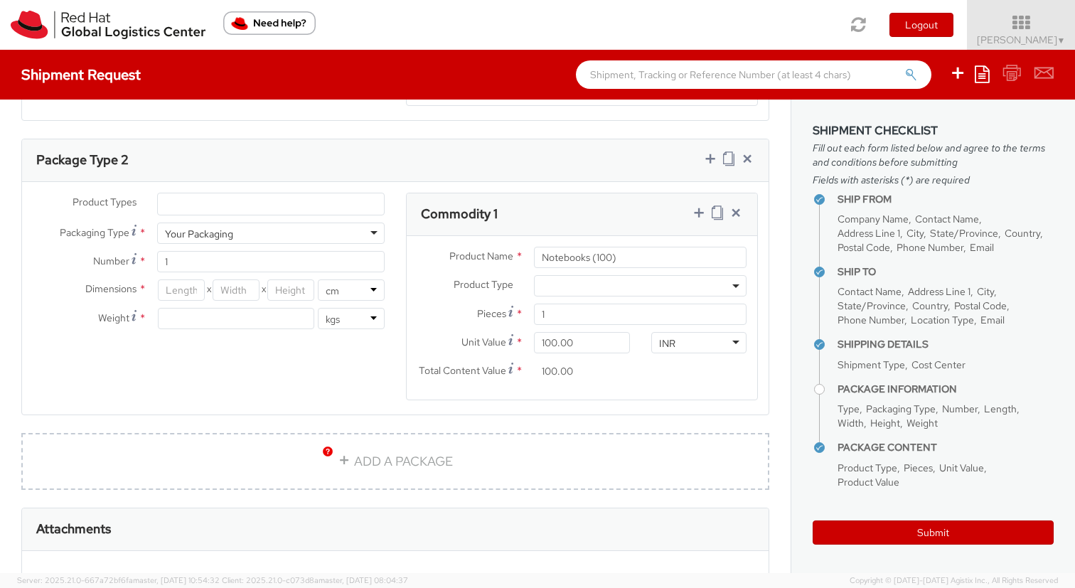
scroll to position [996, 0]
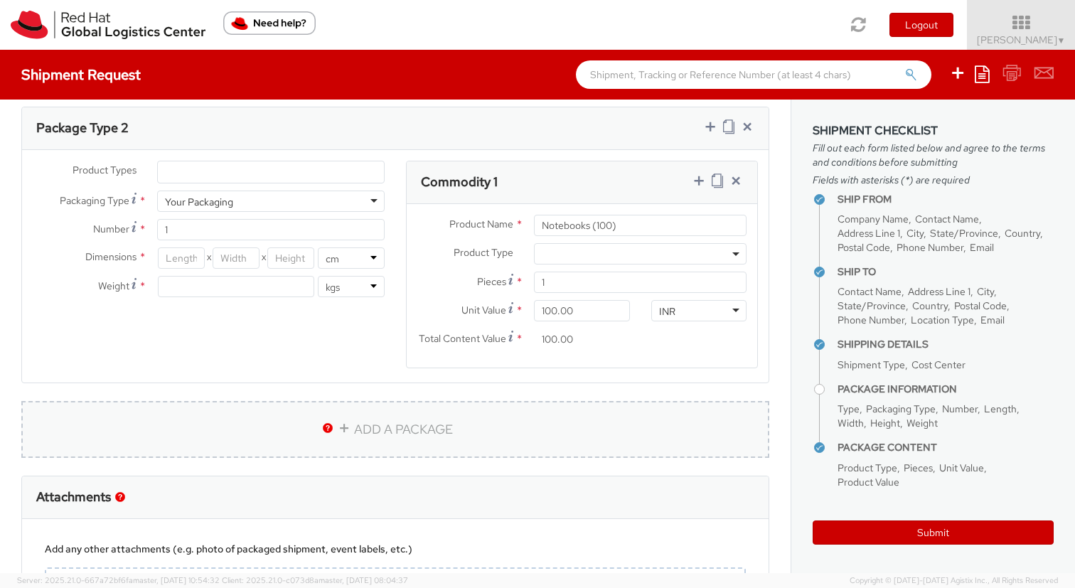
click at [386, 431] on link "ADD A PACKAGE" at bounding box center [395, 429] width 748 height 57
select select
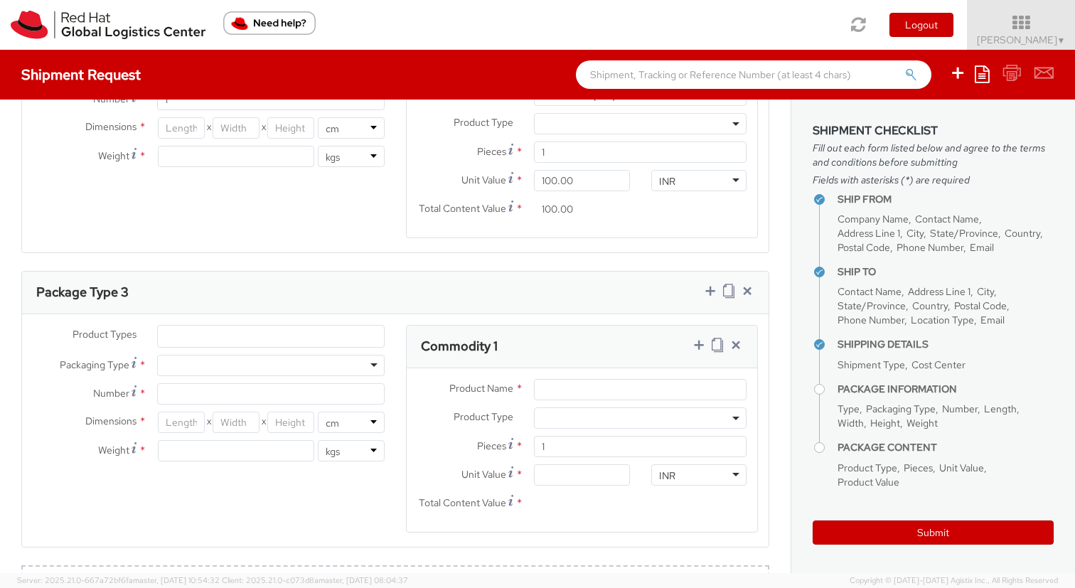
scroll to position [1176, 0]
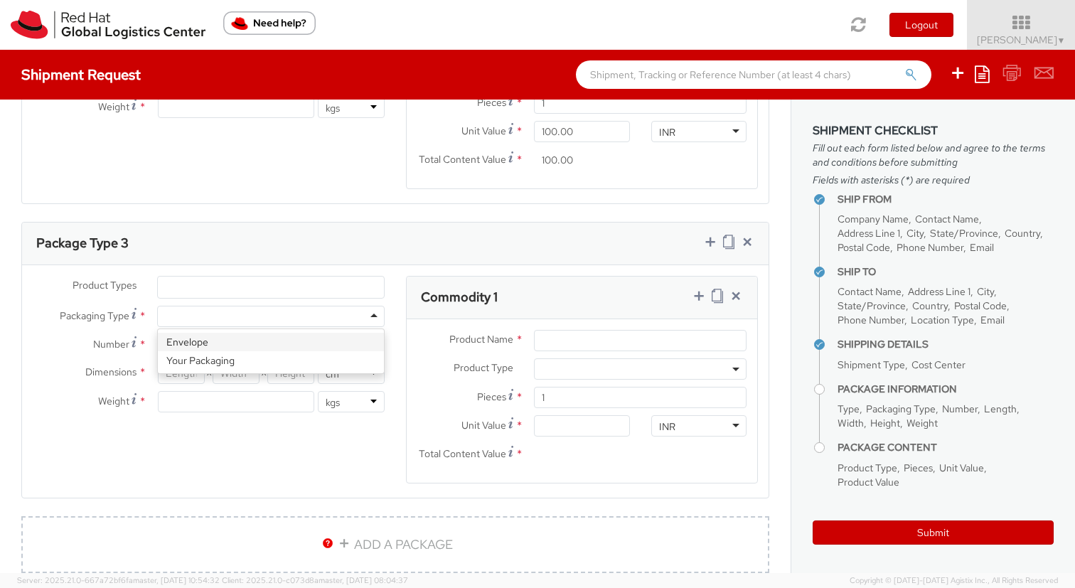
click at [254, 316] on div at bounding box center [271, 316] width 228 height 21
click at [235, 346] on input "Number *" at bounding box center [271, 344] width 228 height 21
type input "1"
click at [257, 472] on div "Product Types * Documents Docking Station Laptop Monitor Other Hardware Server …" at bounding box center [395, 388] width 747 height 225
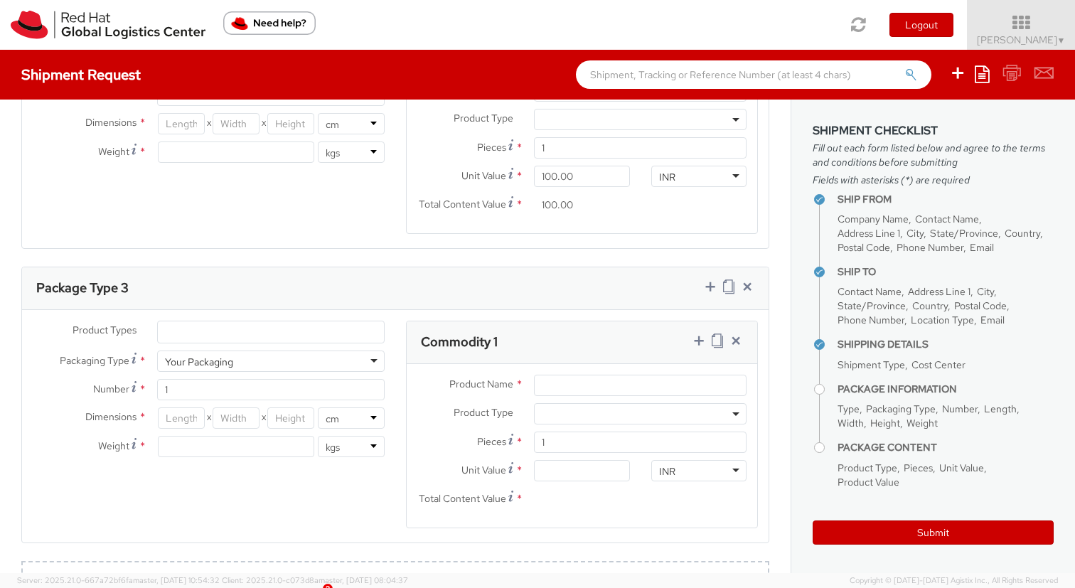
scroll to position [1127, 0]
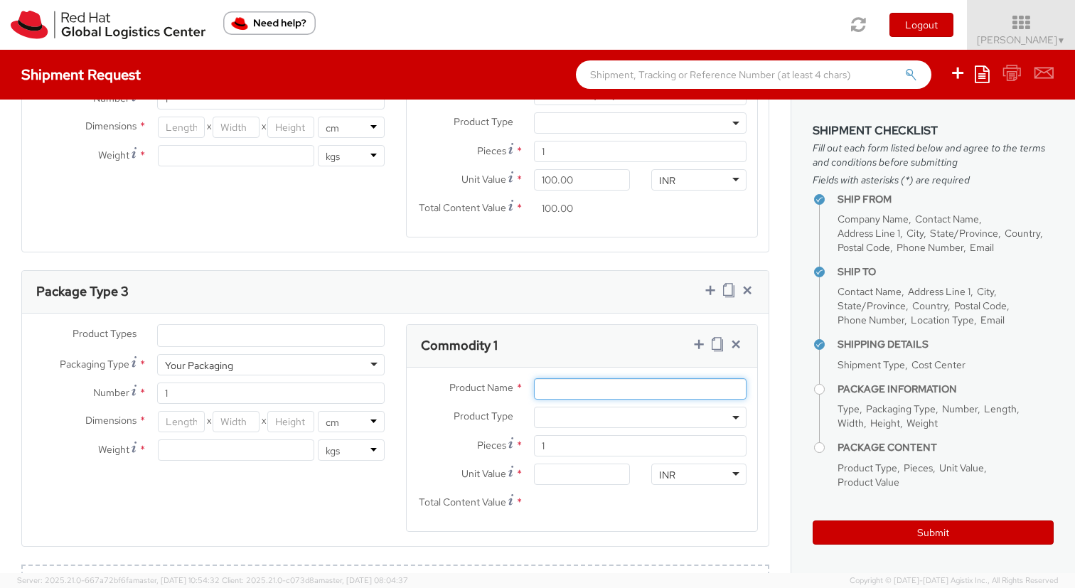
click at [571, 390] on input "Product Name *" at bounding box center [640, 388] width 213 height 21
paste input "Pullup Banner and stand"
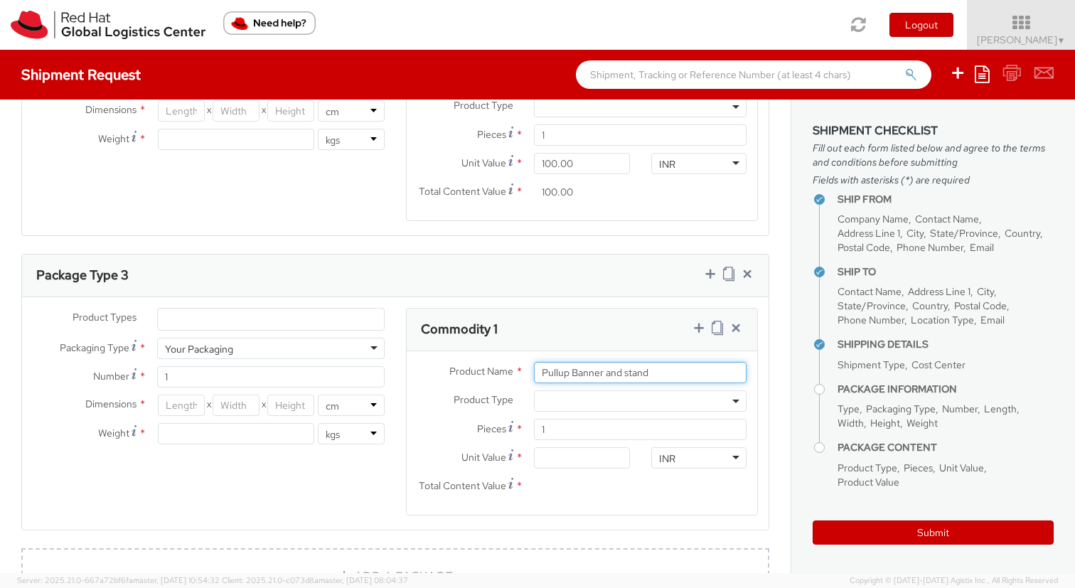
scroll to position [1193, 0]
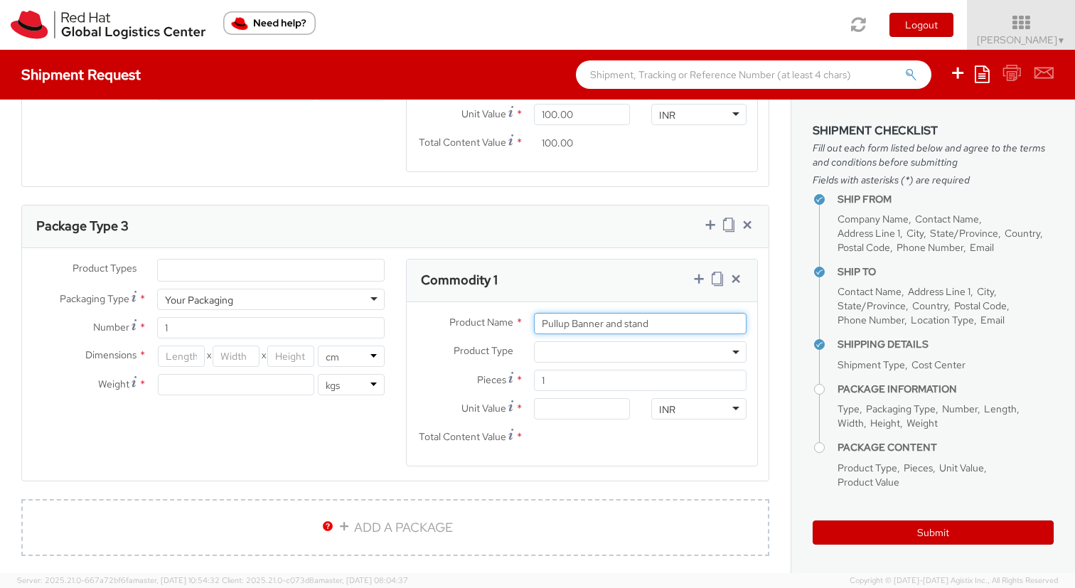
type input "Pullup Banner and stand"
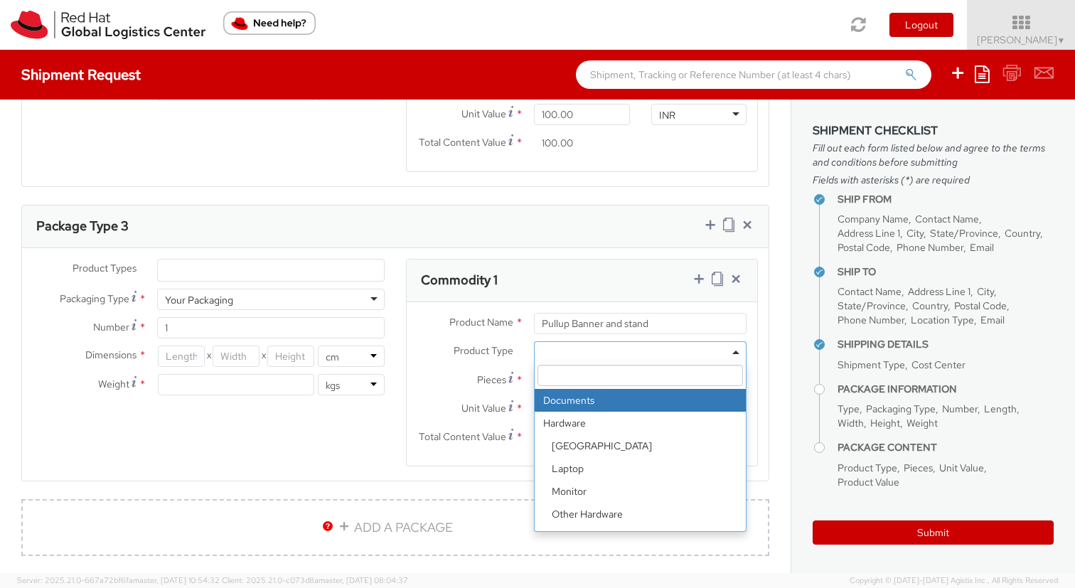
click at [579, 358] on span at bounding box center [640, 351] width 213 height 21
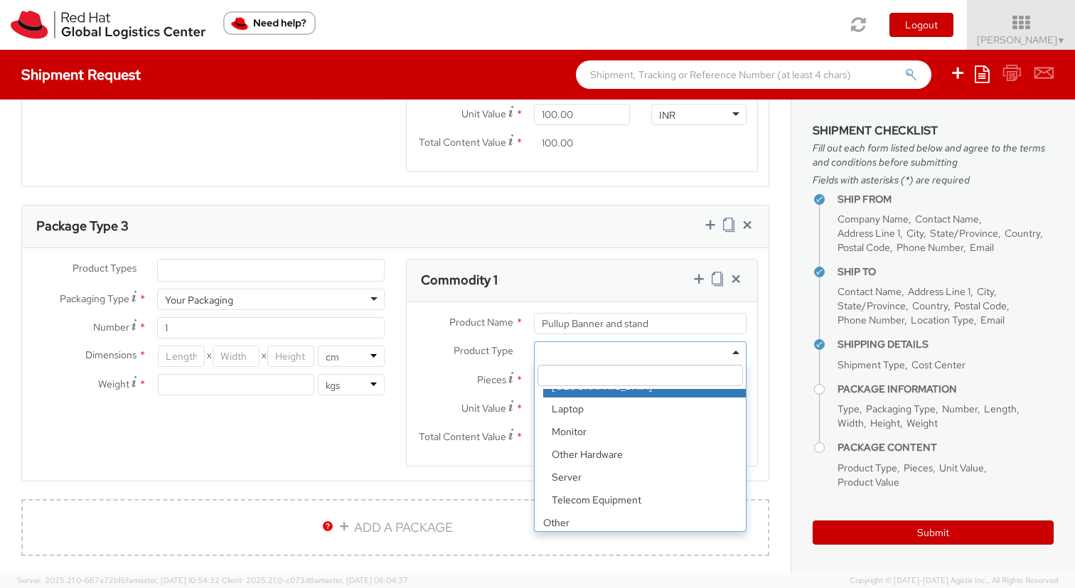
scroll to position [63, 0]
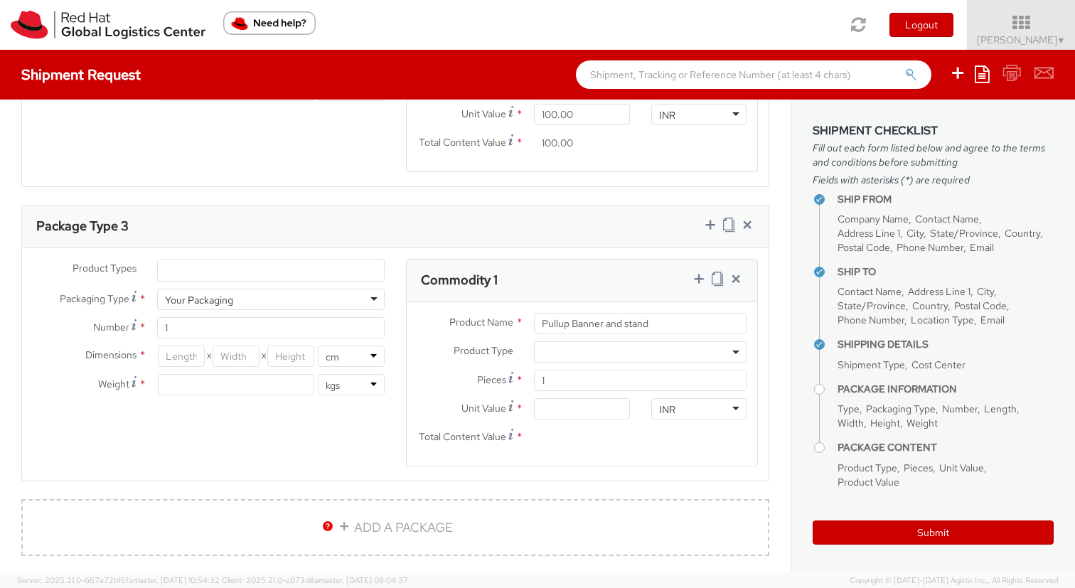
click at [447, 370] on label "Pieces *" at bounding box center [465, 379] width 117 height 19
click at [534, 370] on input "1" at bounding box center [640, 380] width 213 height 21
click at [575, 383] on input "1" at bounding box center [640, 380] width 213 height 21
type input "0.00"
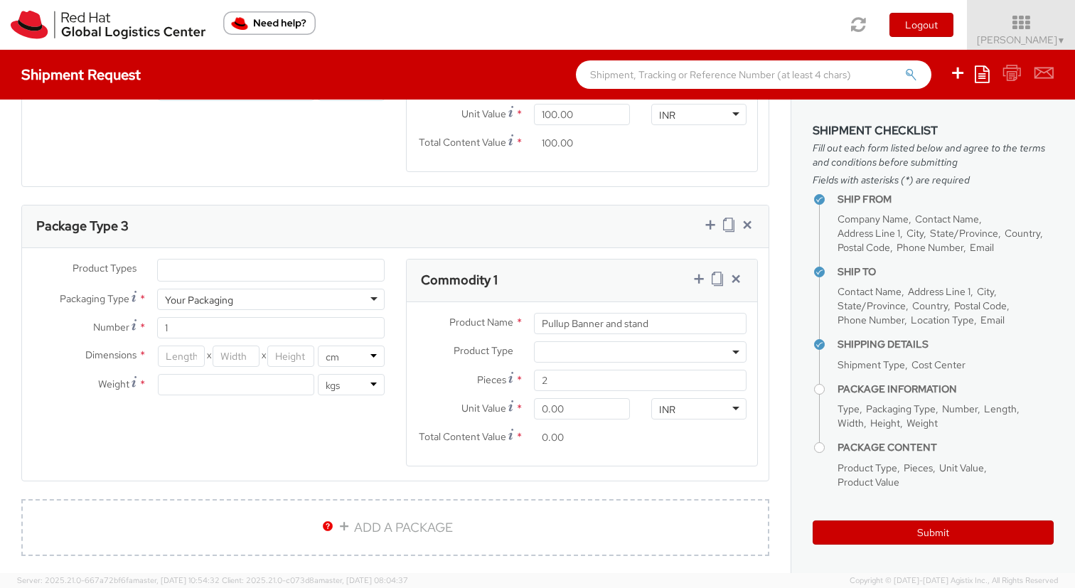
click at [452, 370] on label "Pieces *" at bounding box center [465, 379] width 117 height 19
click at [534, 370] on input "2" at bounding box center [640, 380] width 213 height 21
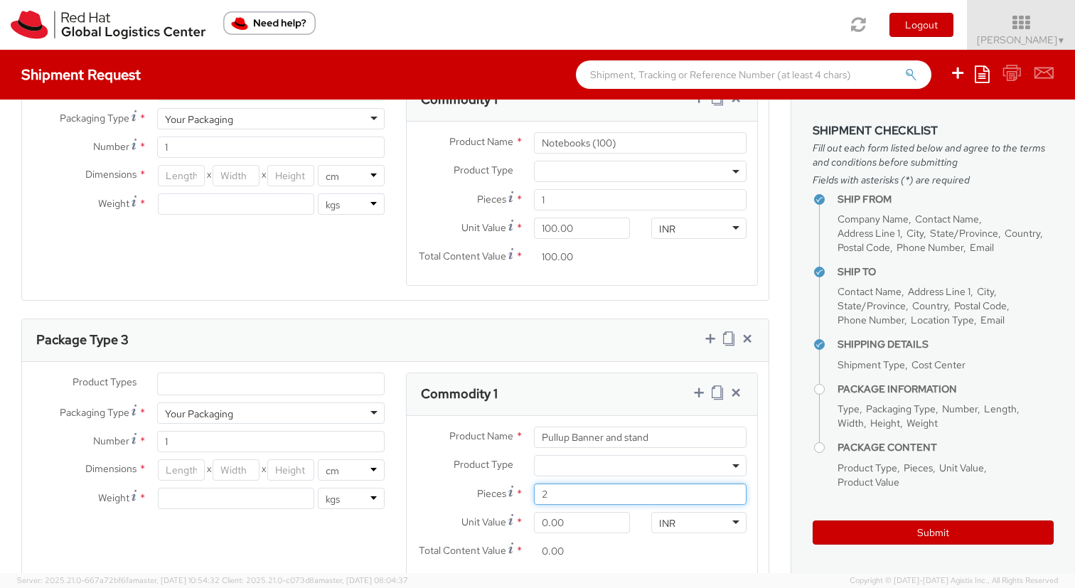
scroll to position [1077, 0]
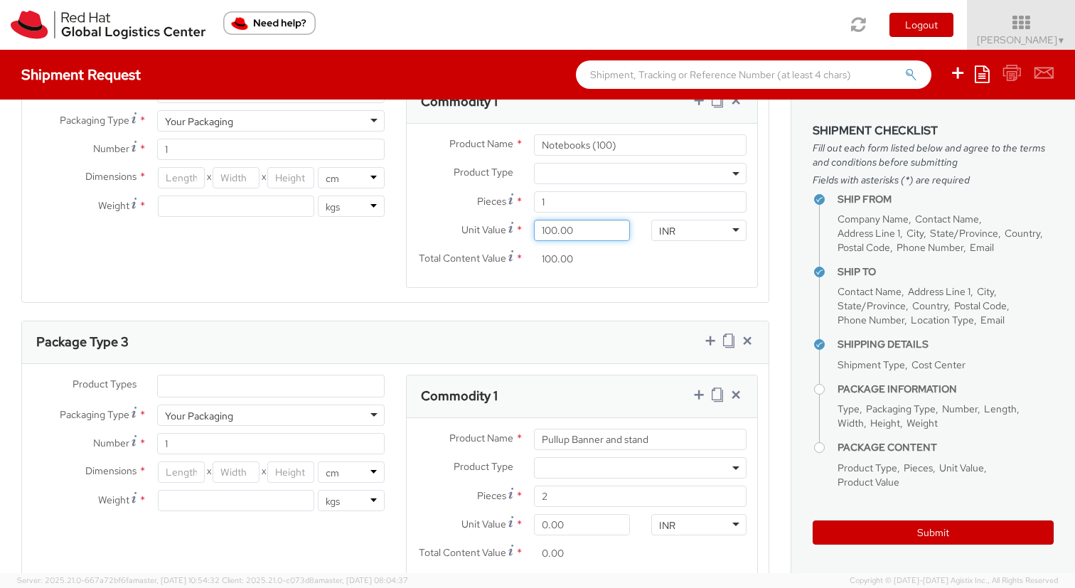
click at [558, 230] on input "100.00" at bounding box center [581, 230] width 95 height 21
click at [437, 216] on div "Pieces * 1" at bounding box center [582, 205] width 351 height 28
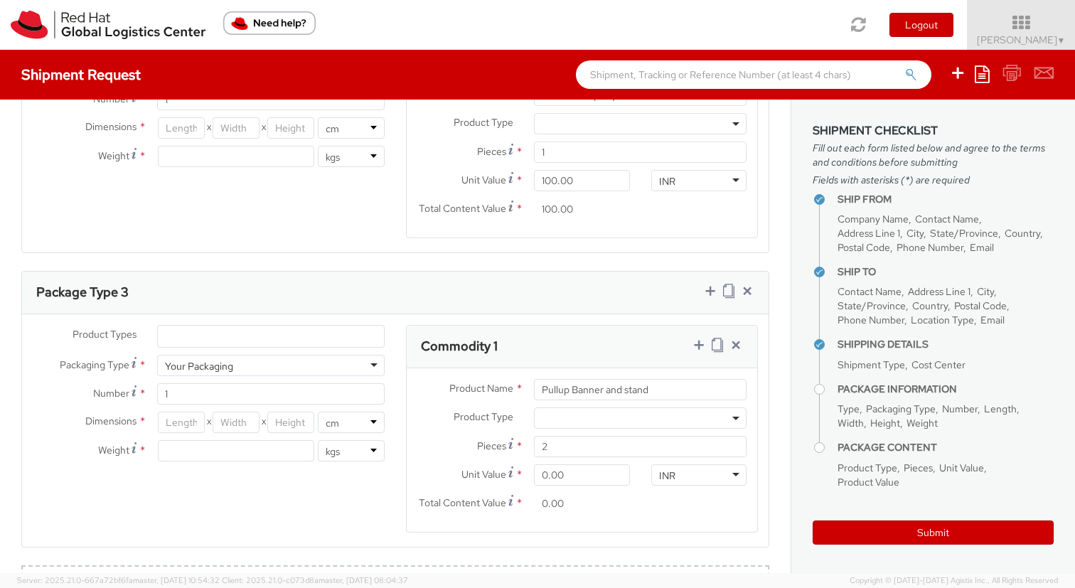
scroll to position [1148, 0]
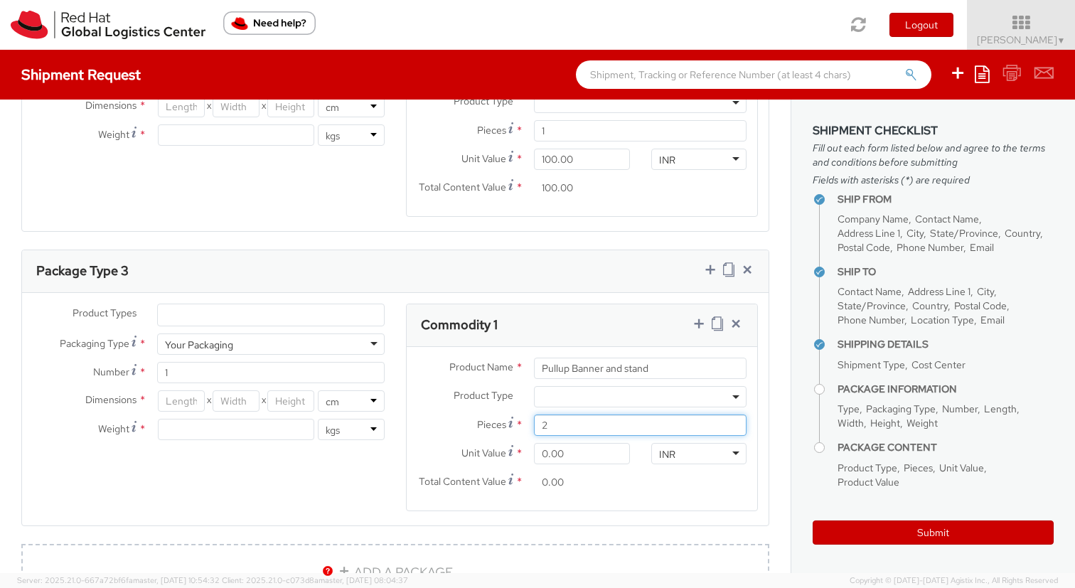
drag, startPoint x: 555, startPoint y: 426, endPoint x: 526, endPoint y: 426, distance: 29.2
click at [526, 426] on div "2" at bounding box center [640, 425] width 234 height 21
type input "1"
click at [553, 453] on input "0.00" at bounding box center [581, 453] width 95 height 21
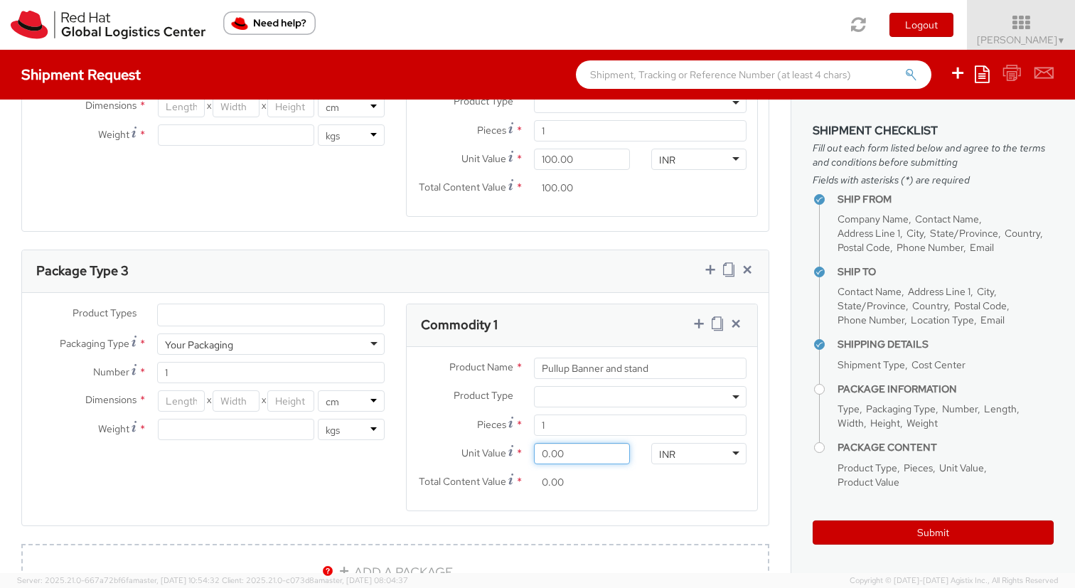
click at [553, 453] on input "0.00" at bounding box center [581, 453] width 95 height 21
type input "2.00"
click at [605, 500] on div "Product Name * Pullup Banner and stand Product Type * Documents Docking Station…" at bounding box center [582, 429] width 351 height 164
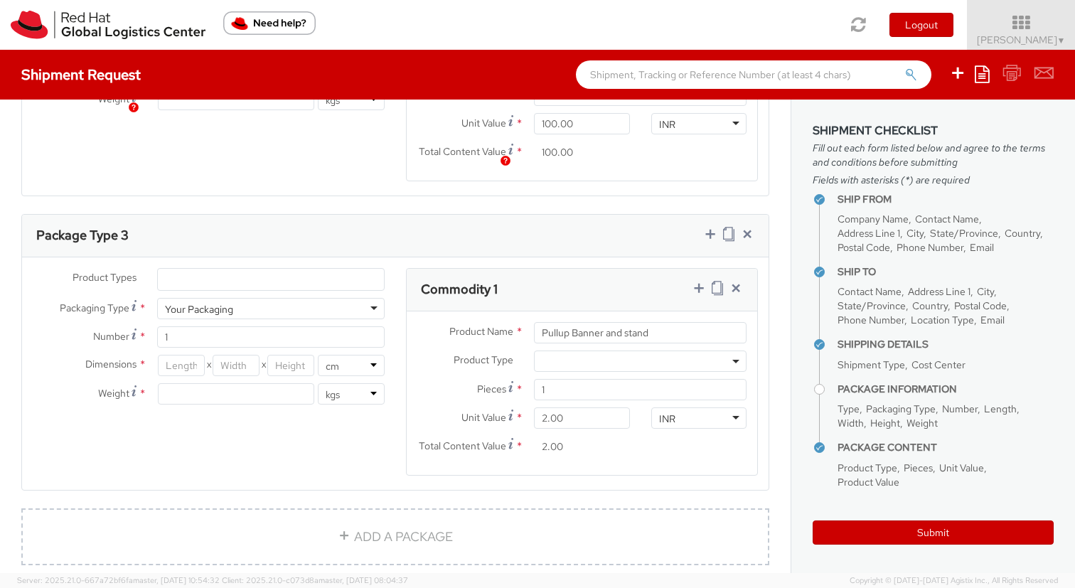
scroll to position [1449, 0]
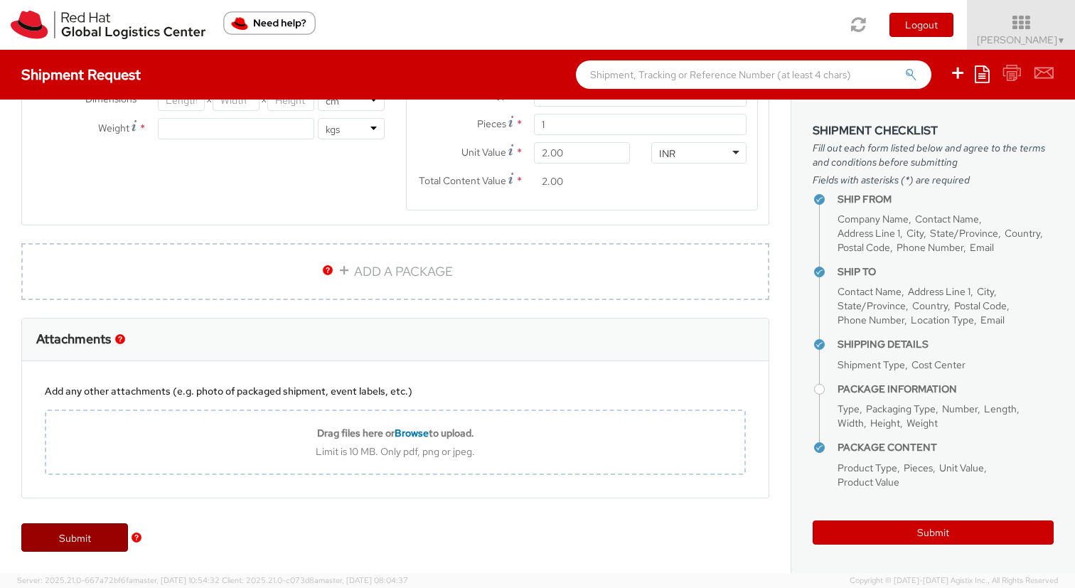
click at [98, 533] on link "Submit" at bounding box center [74, 537] width 107 height 28
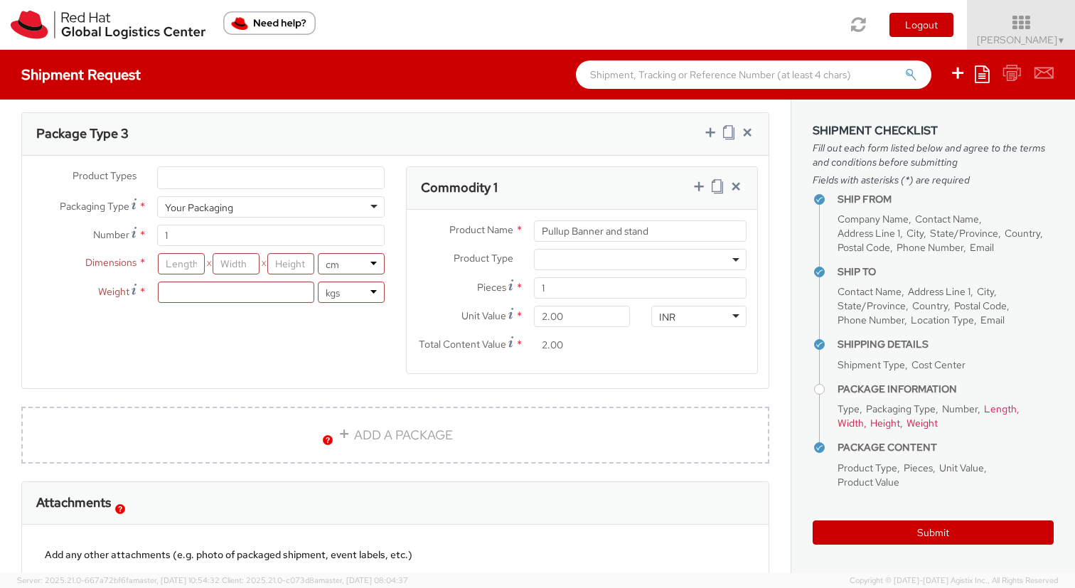
scroll to position [1279, 0]
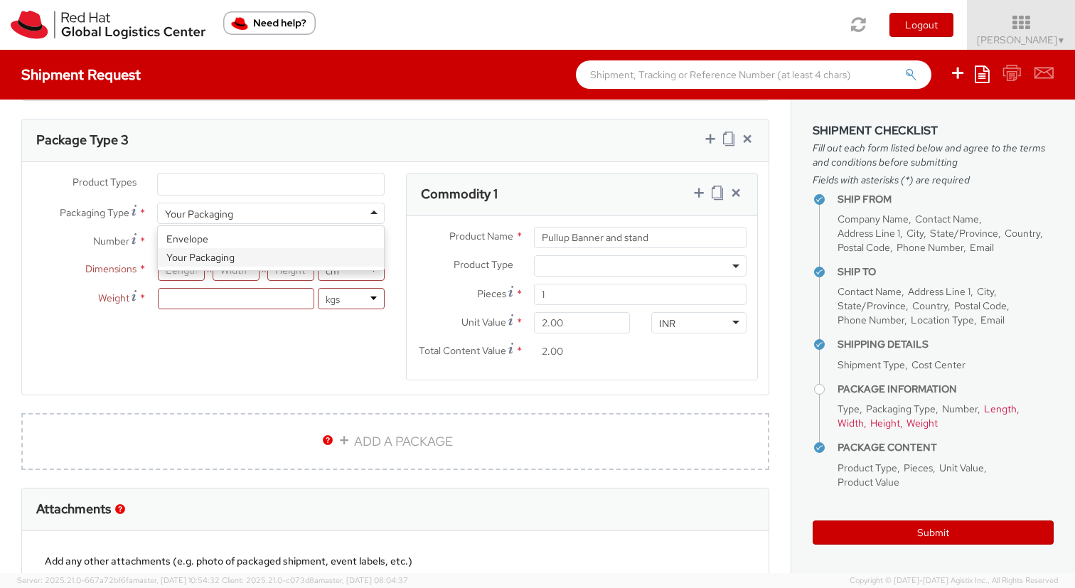
click at [237, 218] on div "Your Packaging" at bounding box center [271, 213] width 228 height 21
type input "24.13"
type input "31.75"
type input "0.64"
type input "0.5"
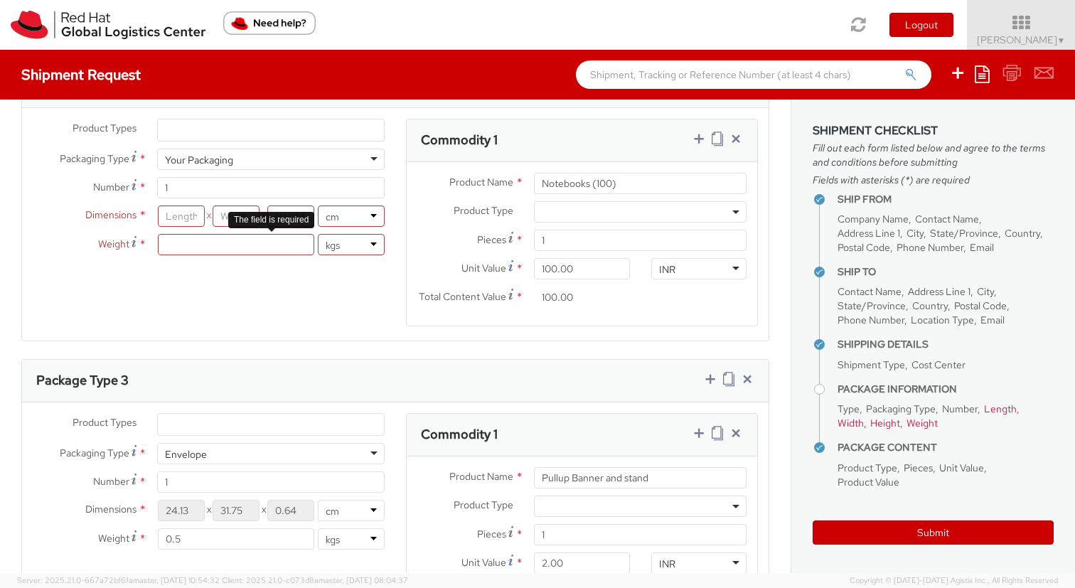
scroll to position [1028, 0]
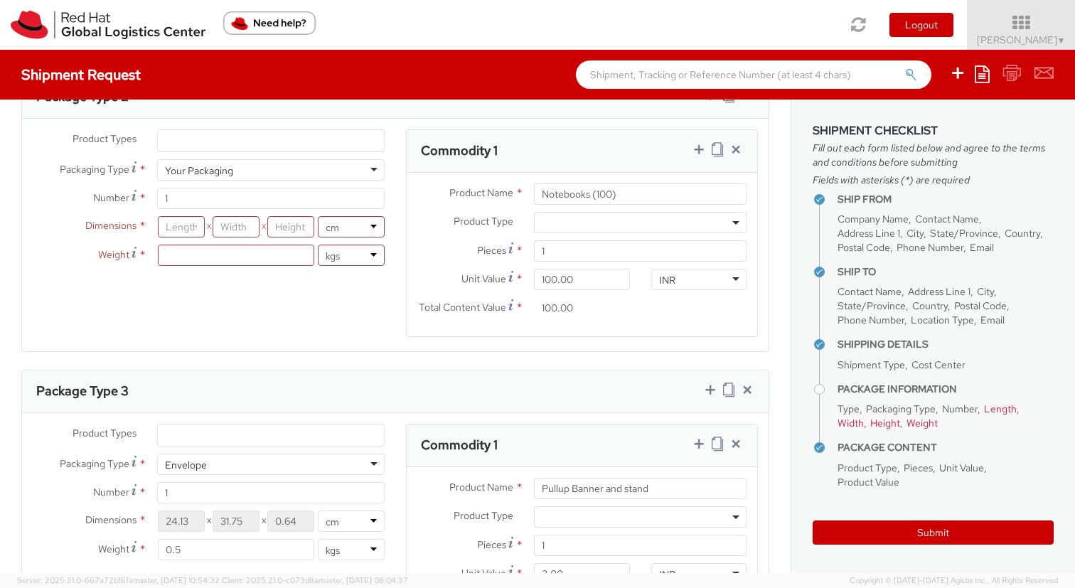
click at [209, 166] on div "Your Packaging" at bounding box center [199, 171] width 68 height 14
type input "24.13"
type input "31.75"
type input "0.64"
type input "0.5"
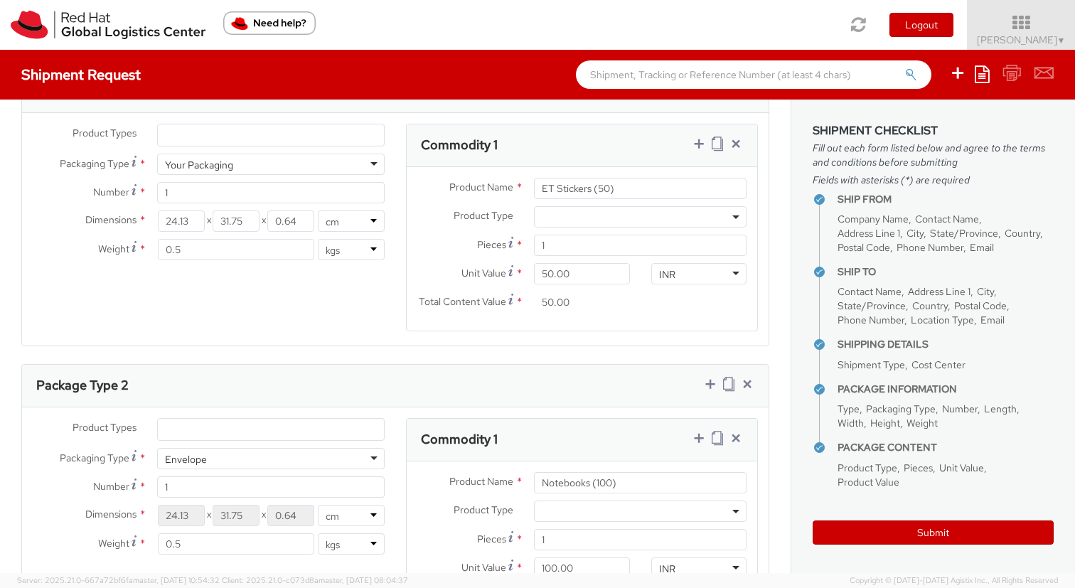
scroll to position [735, 0]
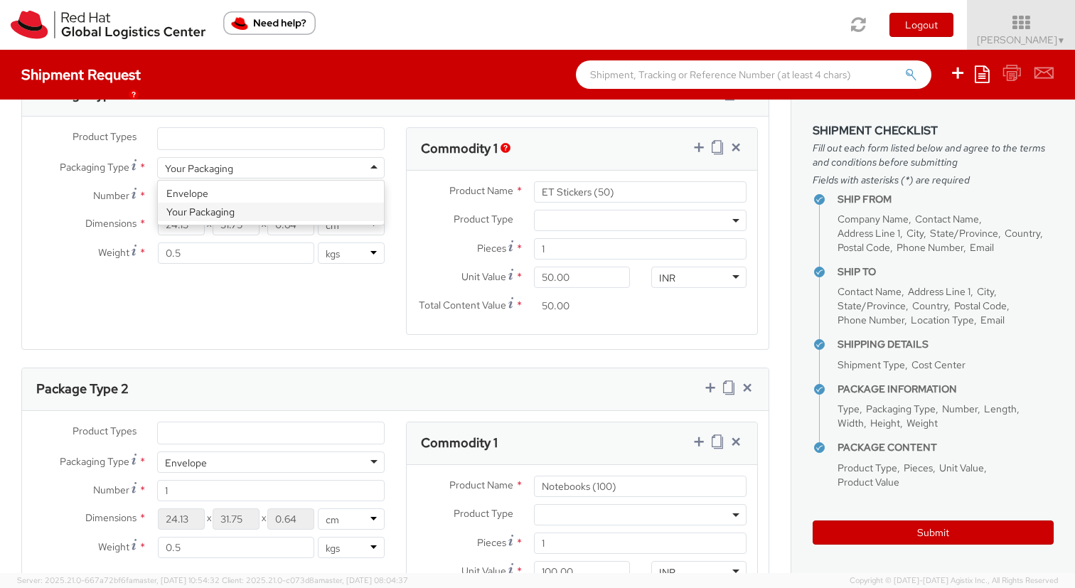
click at [211, 166] on div "Your Packaging" at bounding box center [199, 168] width 68 height 14
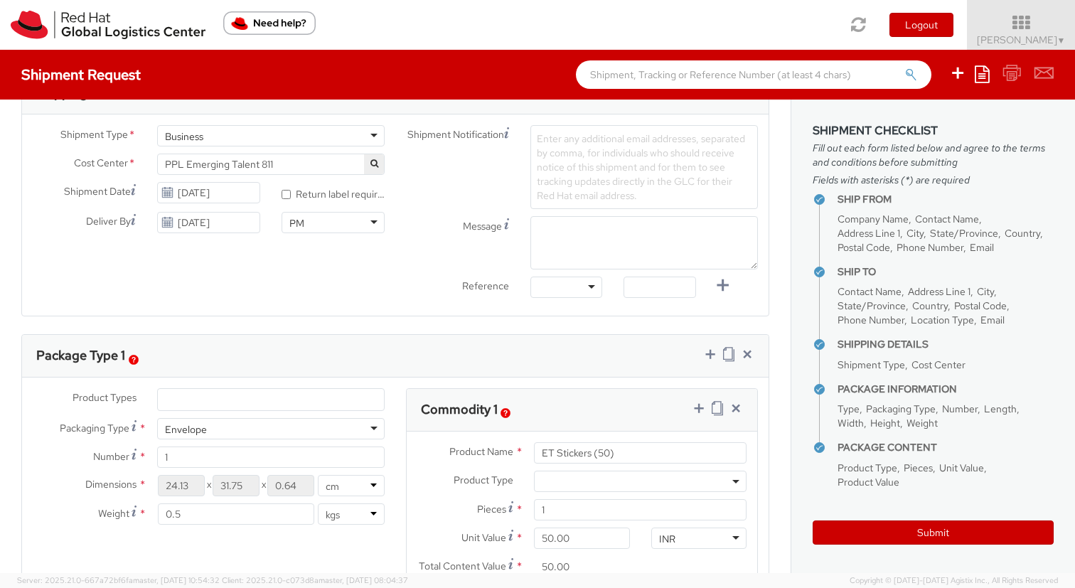
scroll to position [452, 0]
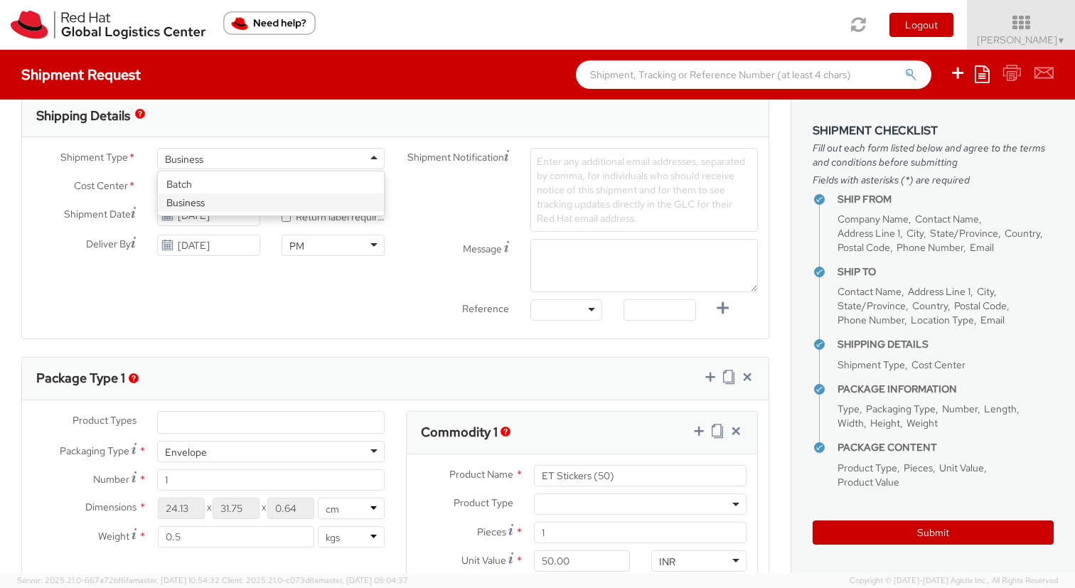
click at [218, 158] on div "Business" at bounding box center [271, 158] width 228 height 21
click at [249, 278] on div "Shipment Type * Business Business Batch Business Cost Center * PPL Emerging Tal…" at bounding box center [395, 238] width 747 height 180
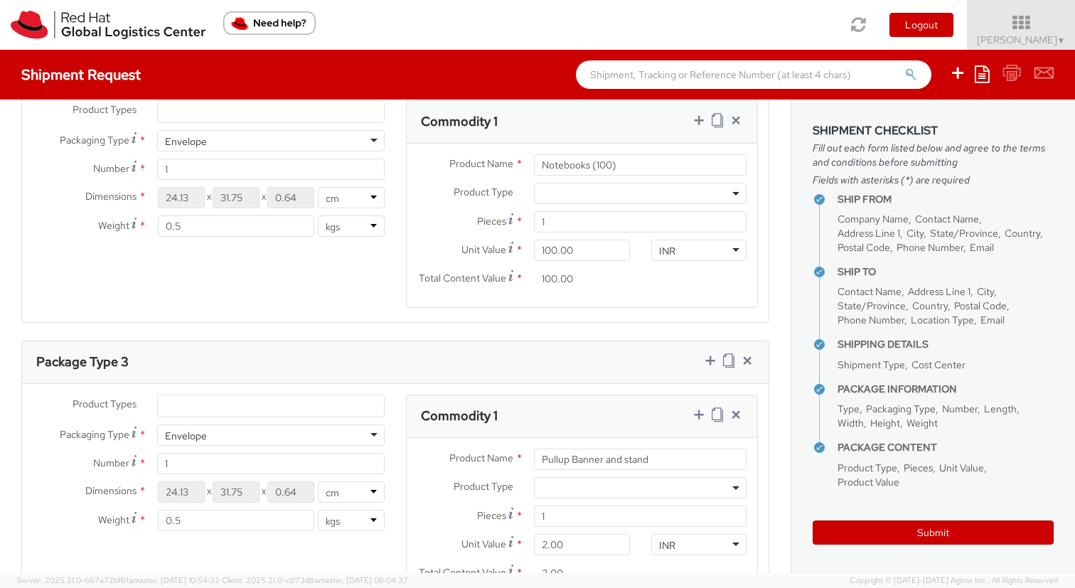
scroll to position [1449, 0]
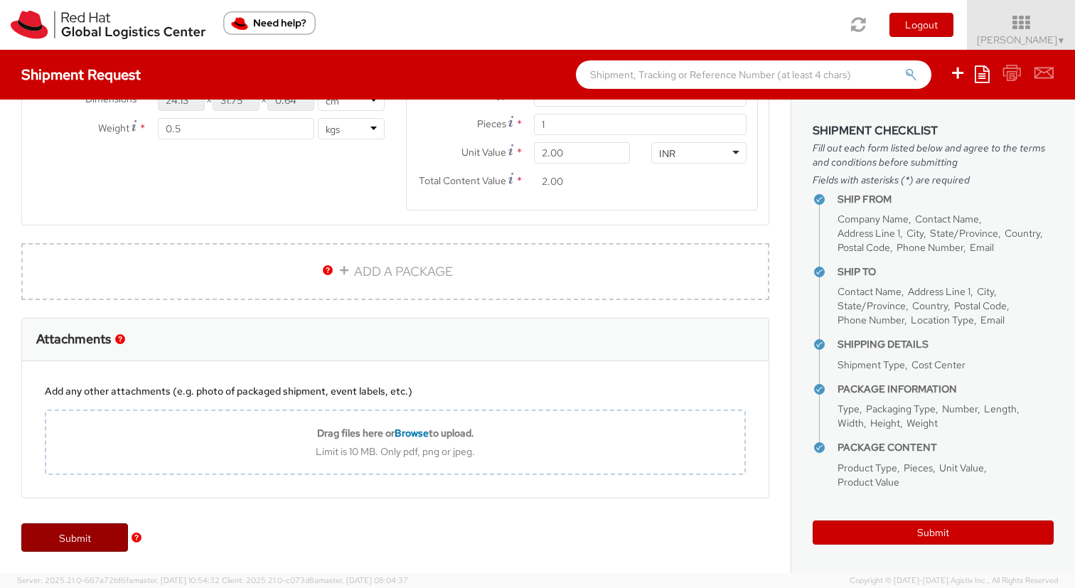
click at [94, 538] on link "Submit" at bounding box center [74, 537] width 107 height 28
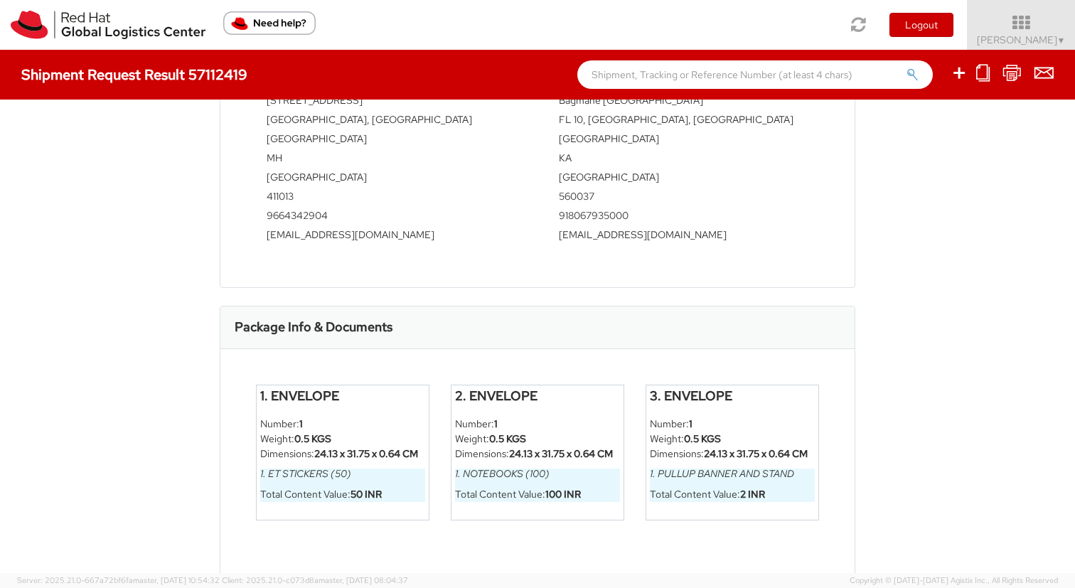
scroll to position [538, 0]
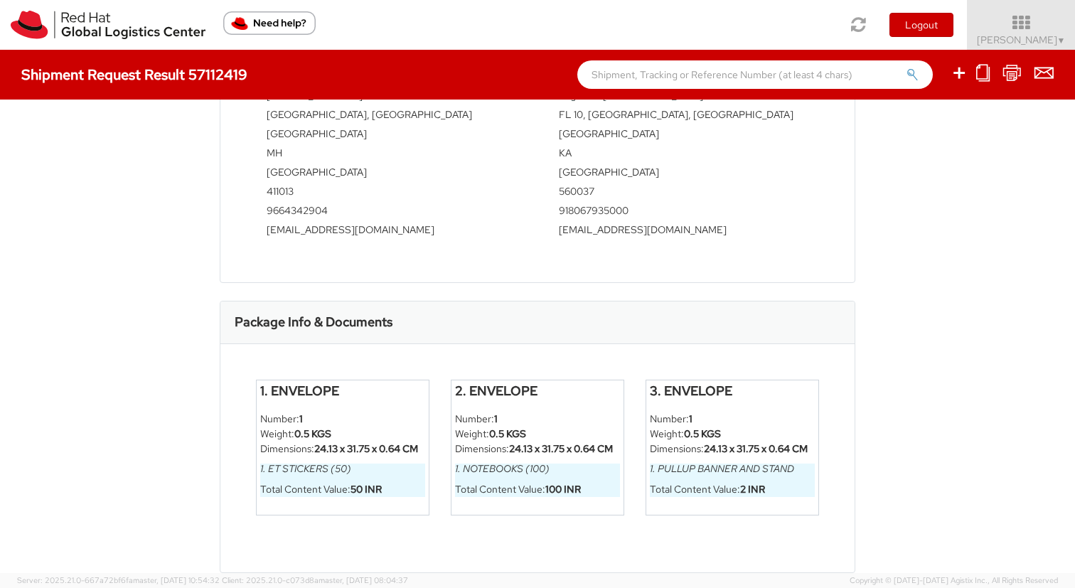
click at [560, 483] on strong "100 INR" at bounding box center [564, 489] width 36 height 13
click at [560, 484] on strong "100 INR" at bounding box center [564, 489] width 36 height 13
